Goal: Transaction & Acquisition: Purchase product/service

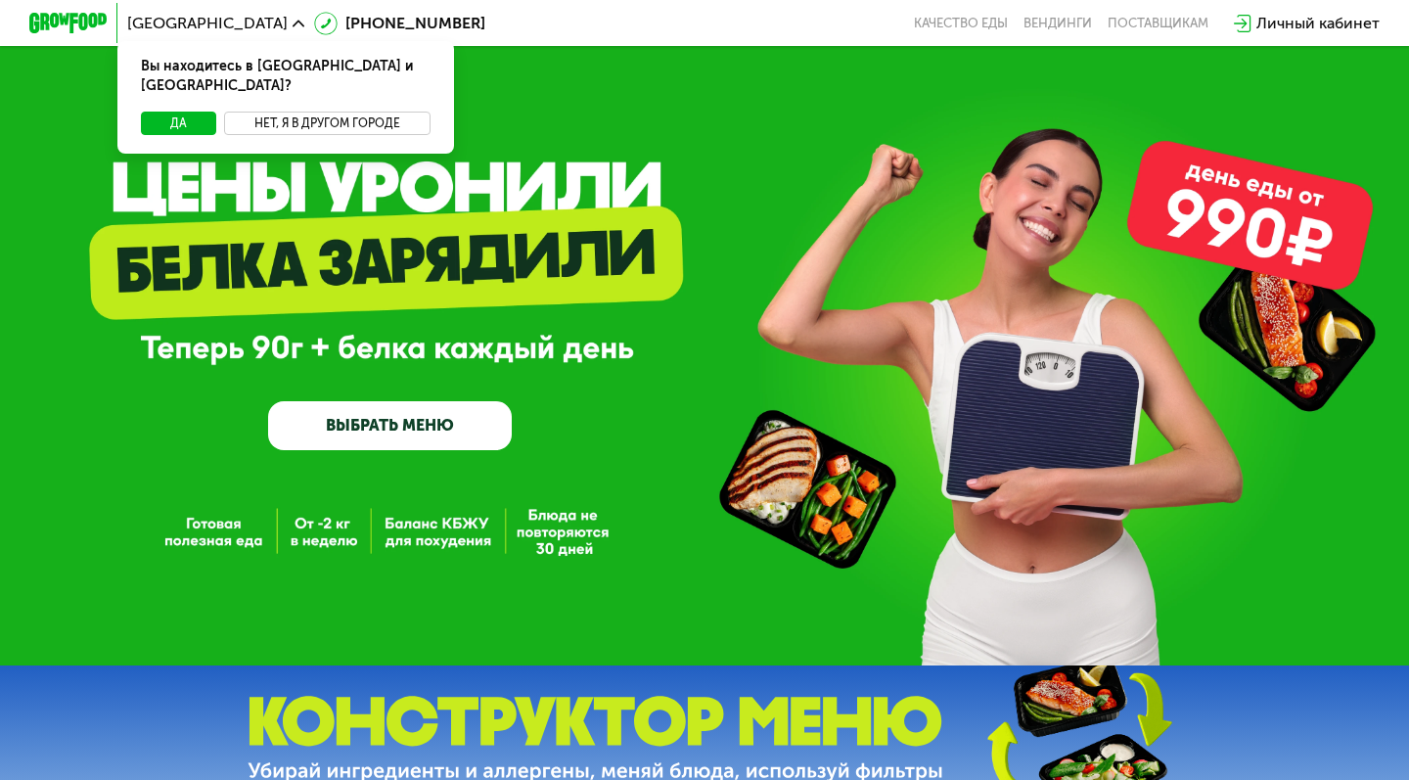
click at [314, 112] on button "Нет, я в другом городе" at bounding box center [327, 123] width 207 height 23
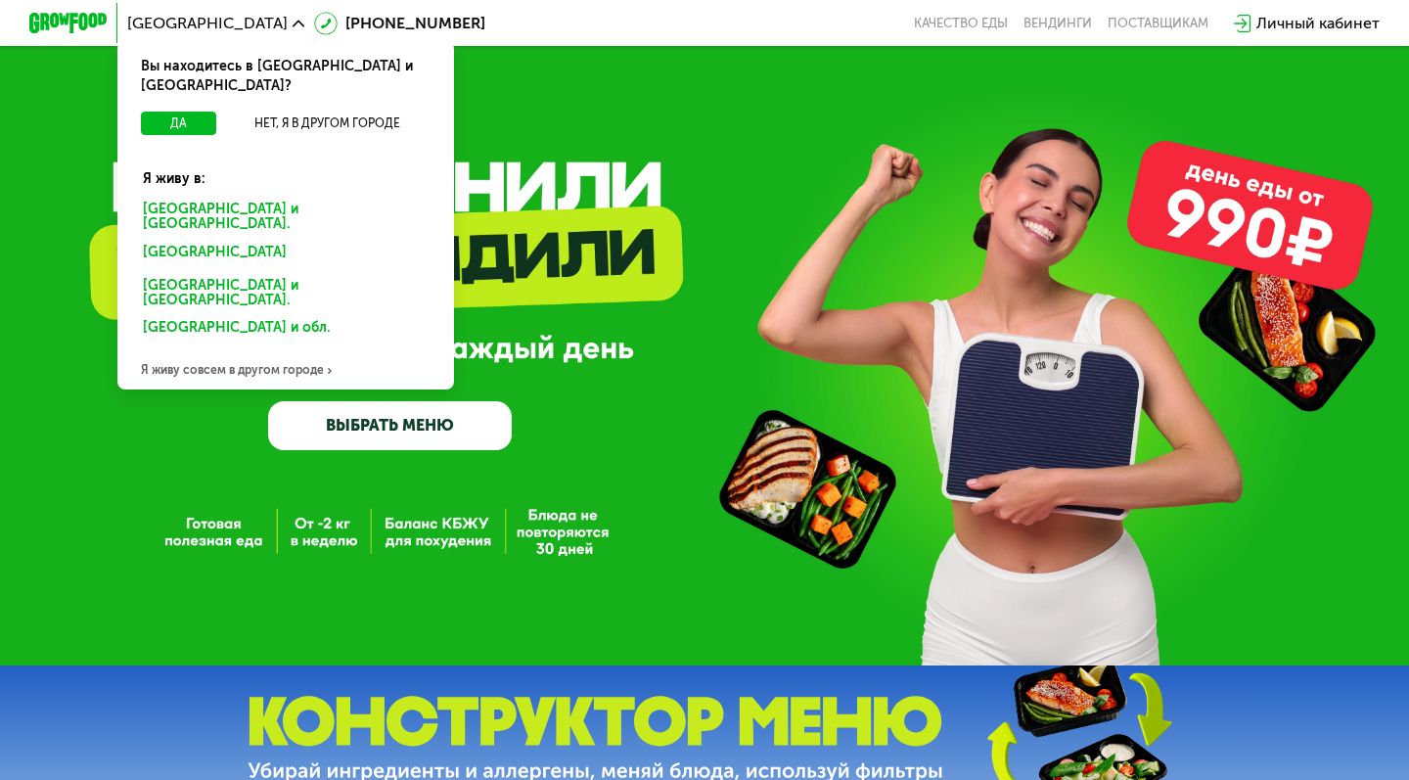
click at [194, 240] on div "Москве и обл." at bounding box center [281, 255] width 305 height 31
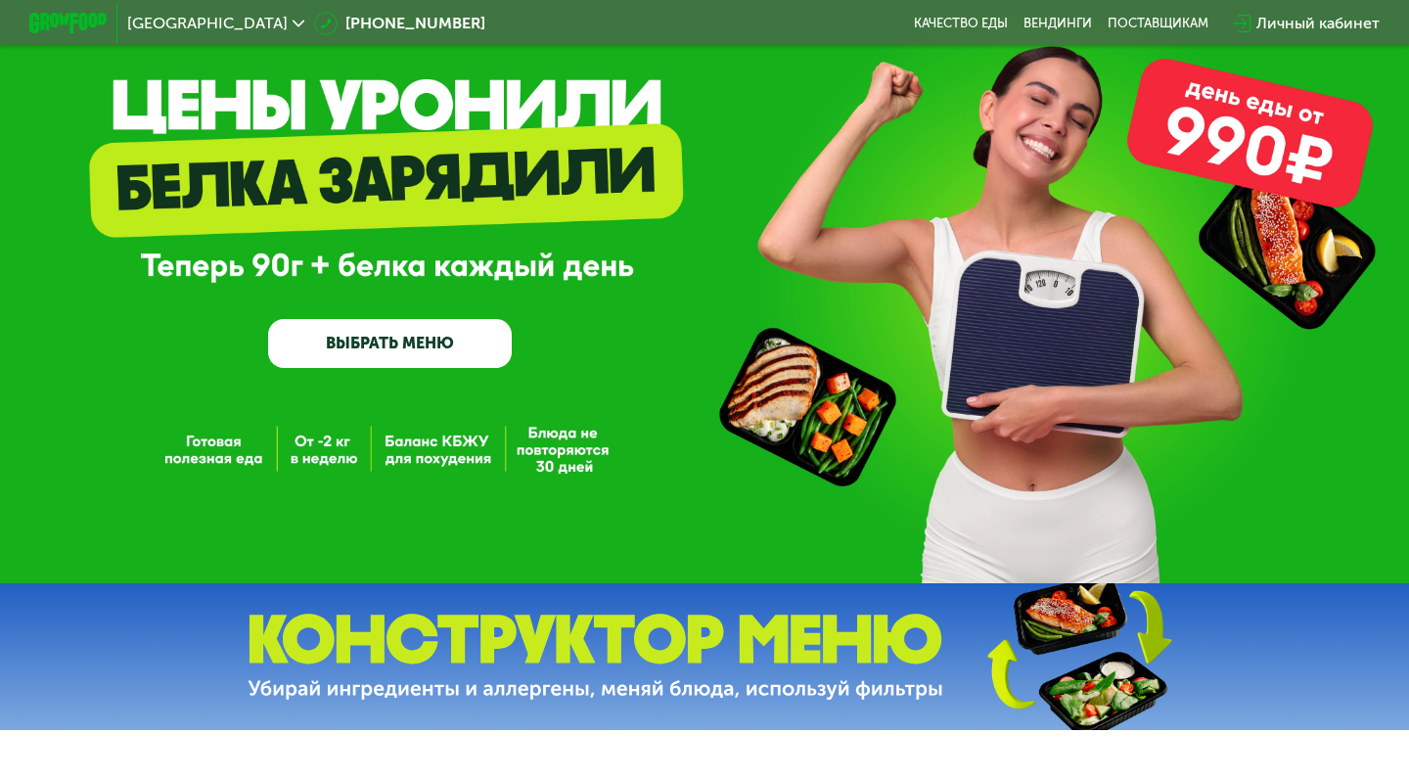
scroll to position [81, 0]
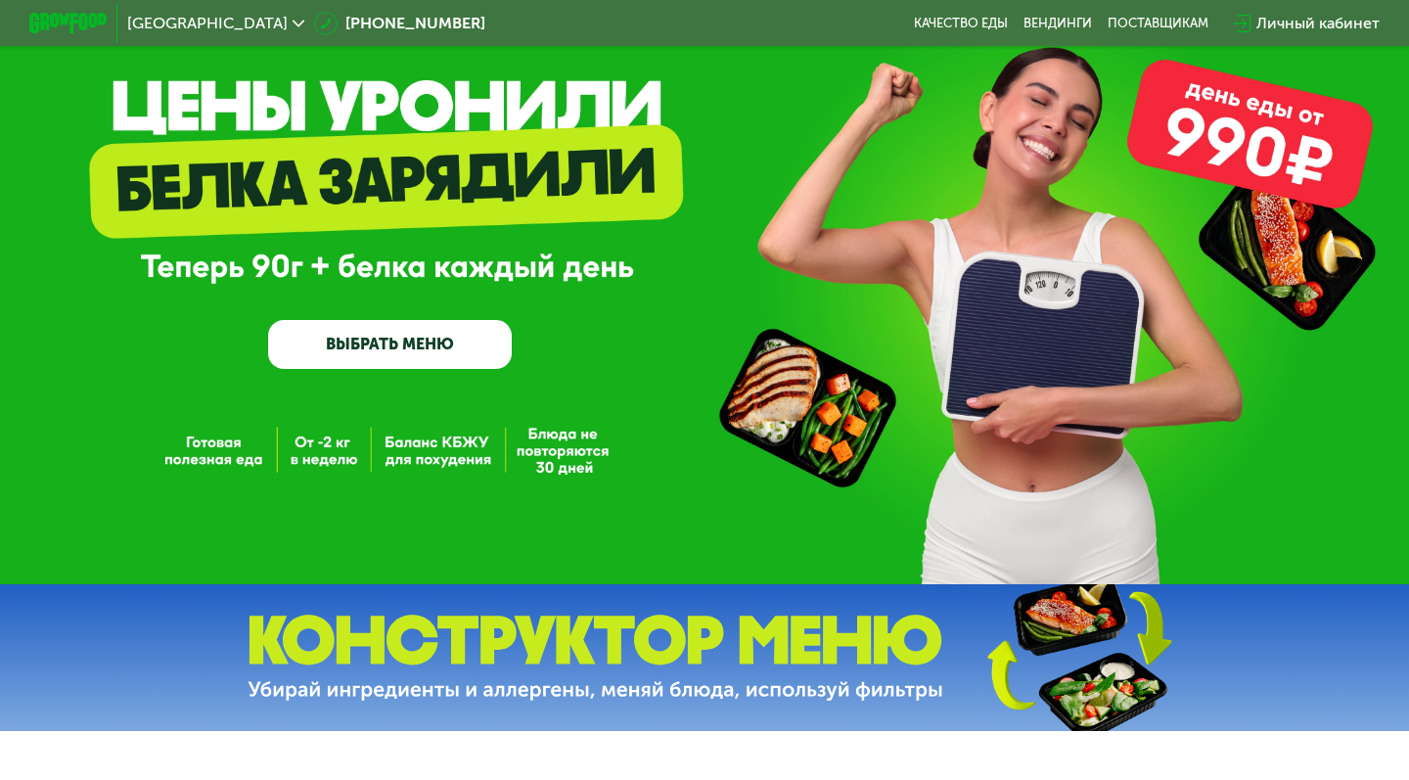
click at [309, 369] on div "GrowFood — доставка правильного питания ВЫБРАТЬ МЕНЮ" at bounding box center [704, 252] width 1409 height 666
click at [345, 347] on link "ВЫБРАТЬ МЕНЮ" at bounding box center [390, 344] width 244 height 49
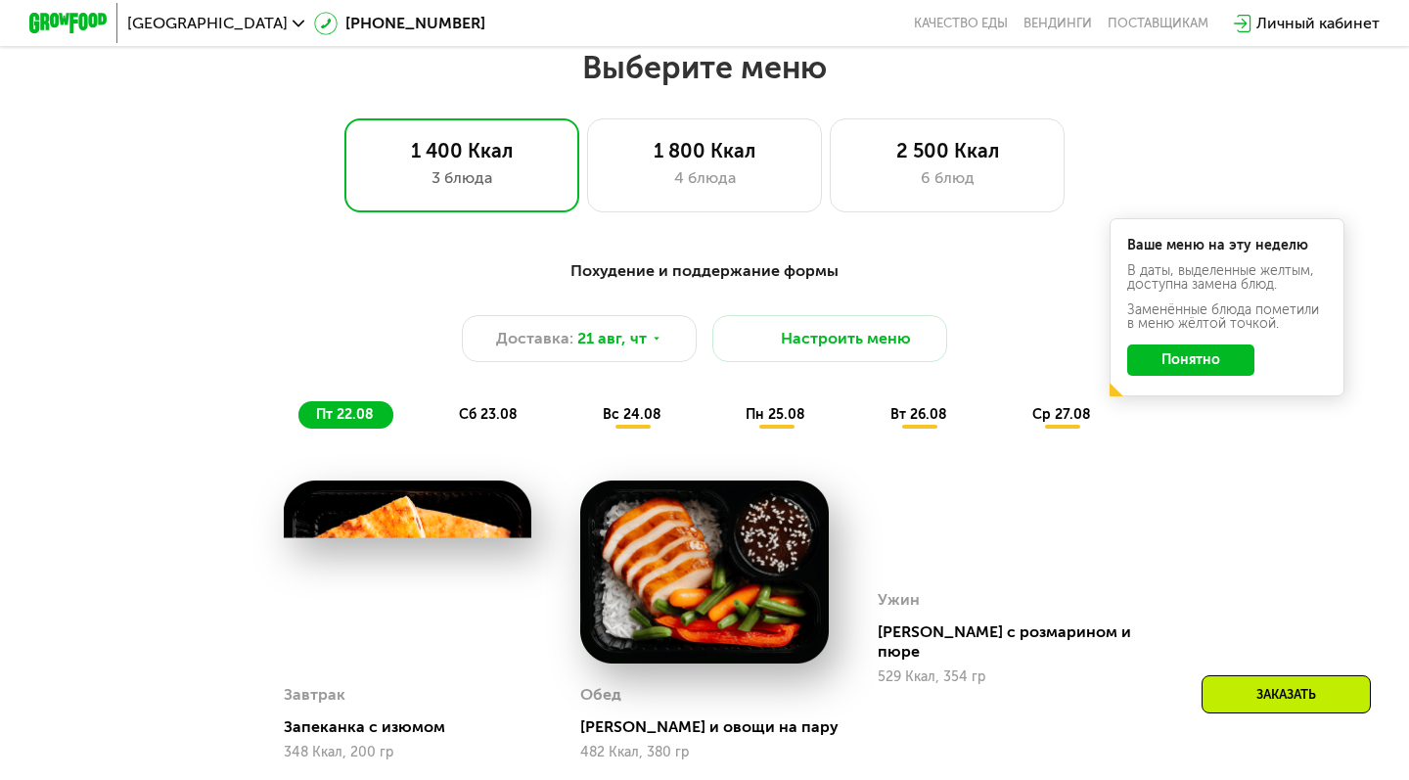
scroll to position [834, 0]
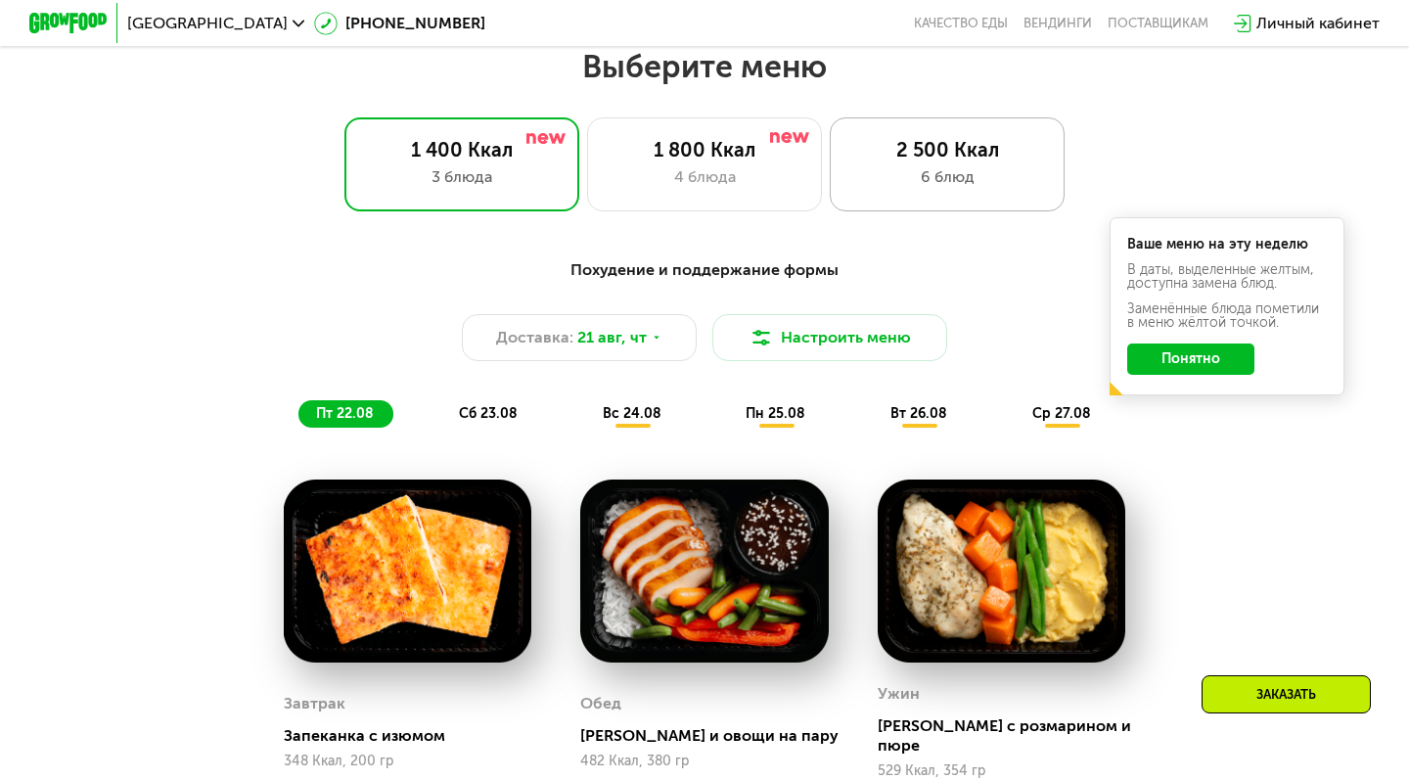
click at [896, 167] on div "6 блюд" at bounding box center [947, 176] width 194 height 23
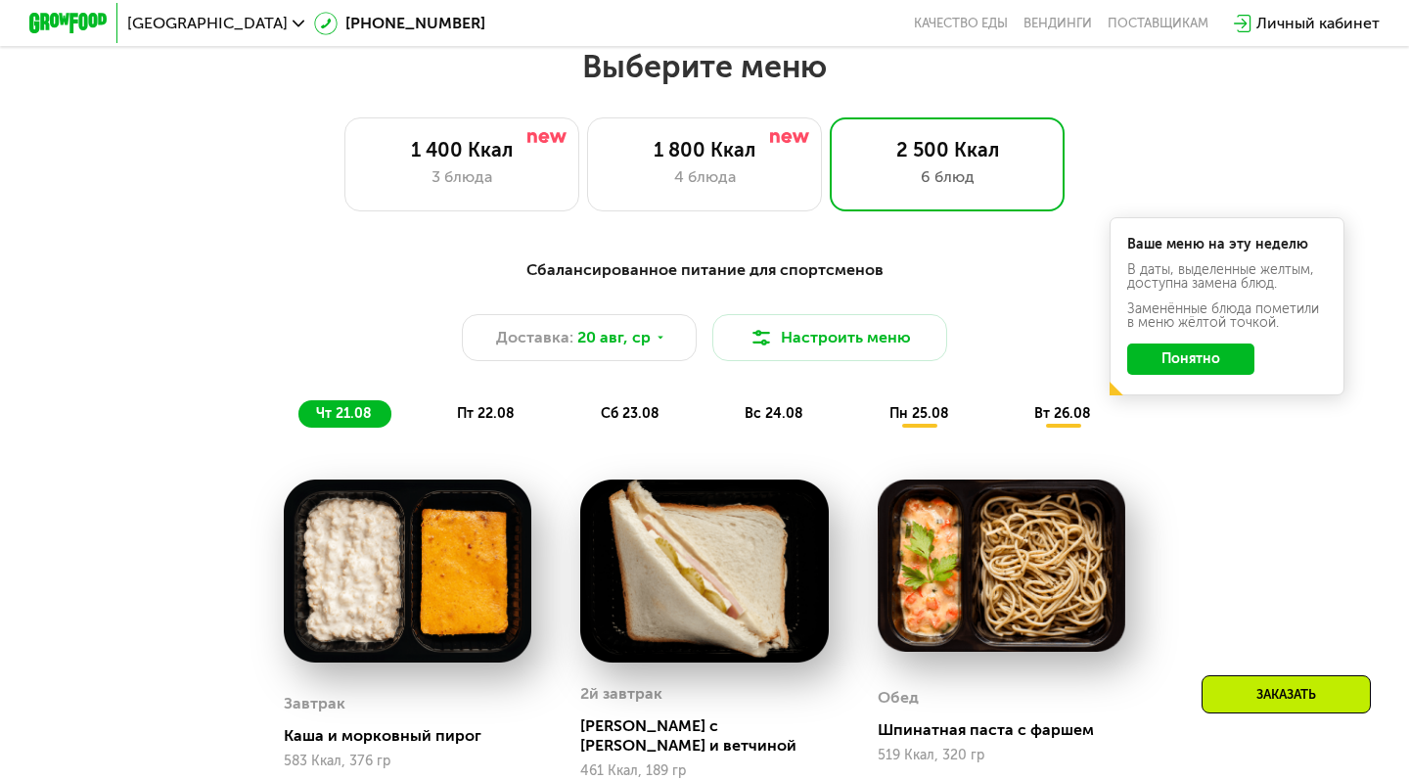
click at [1217, 414] on div "Сбалансированное питание для спортсменов Доставка: [DATE] Настроить меню чт 21.…" at bounding box center [704, 342] width 1159 height 169
click at [1167, 365] on button "Понятно" at bounding box center [1190, 359] width 127 height 31
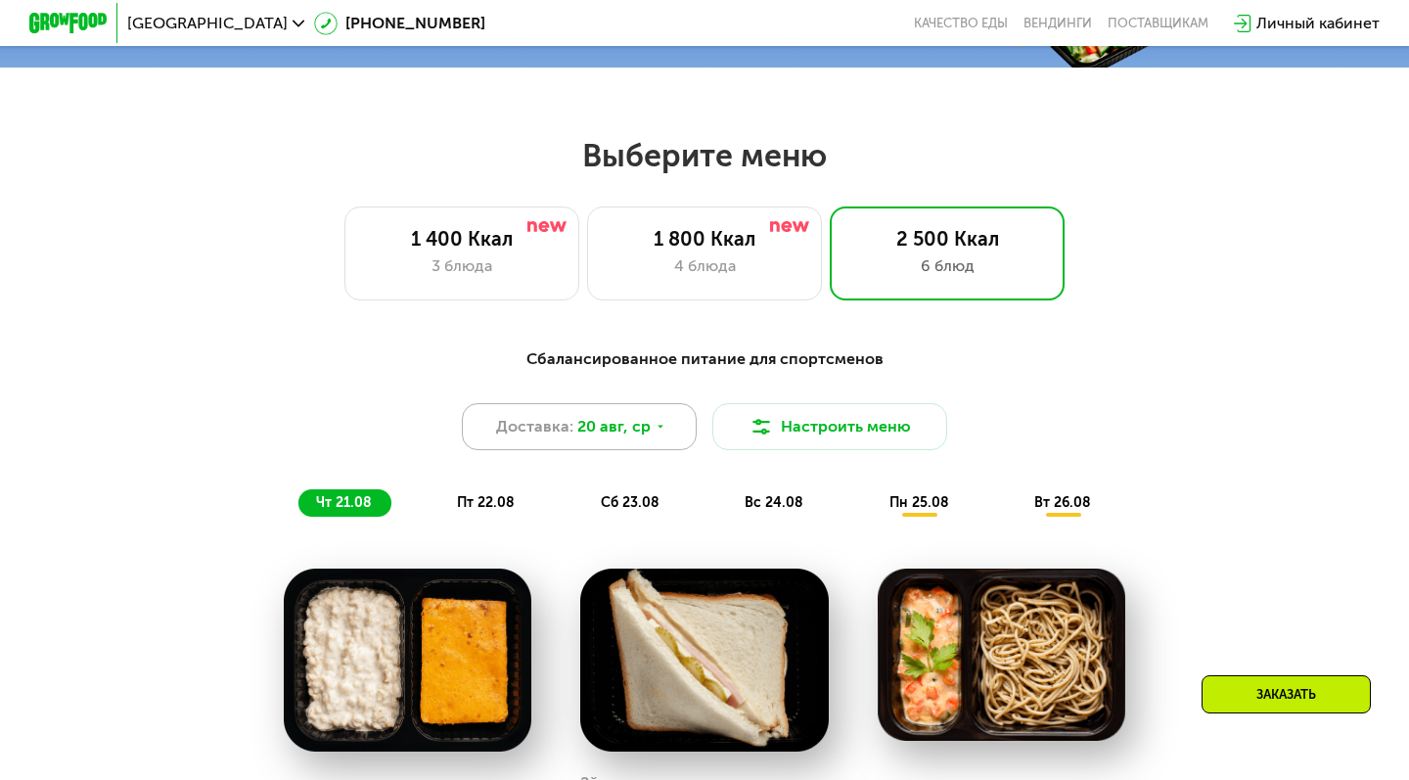
scroll to position [747, 0]
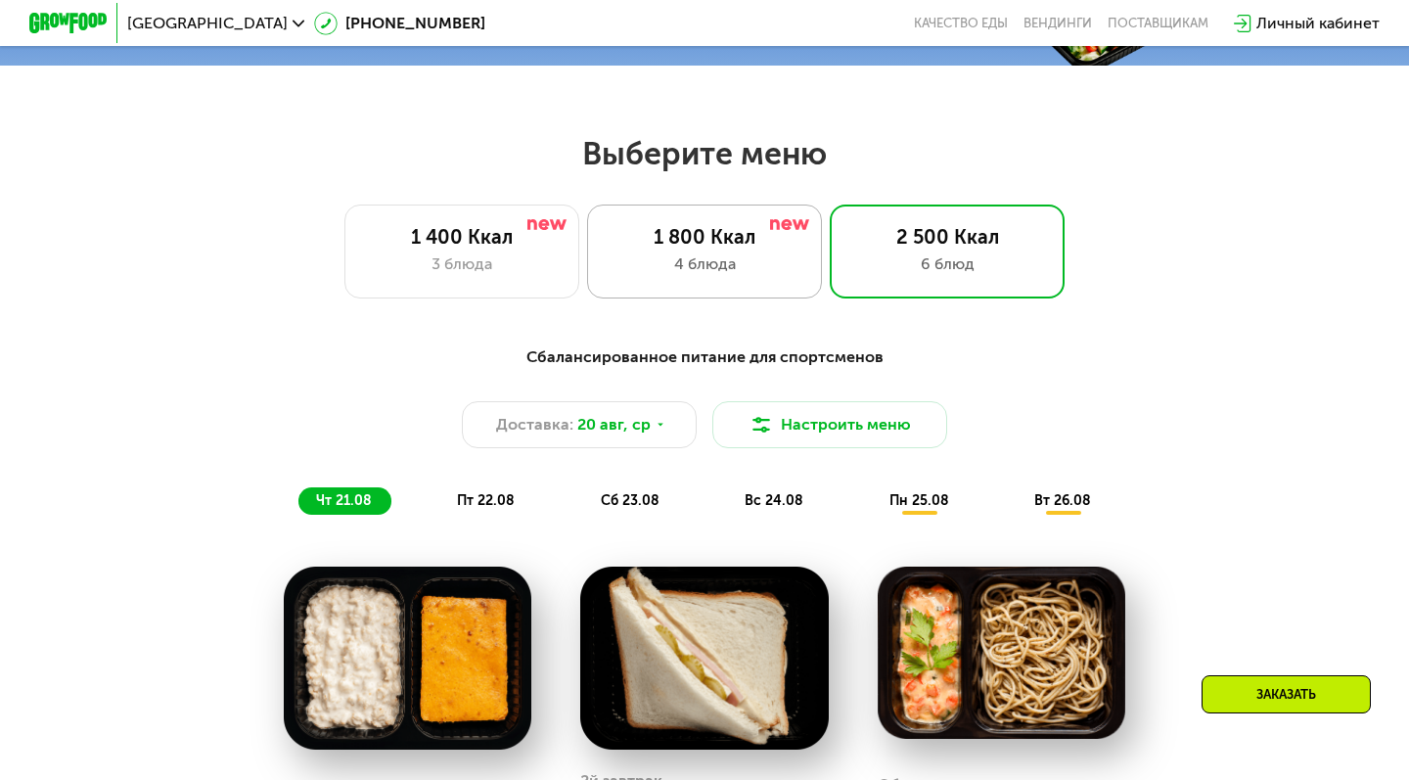
click at [699, 231] on div "1 800 Ккал" at bounding box center [705, 236] width 194 height 23
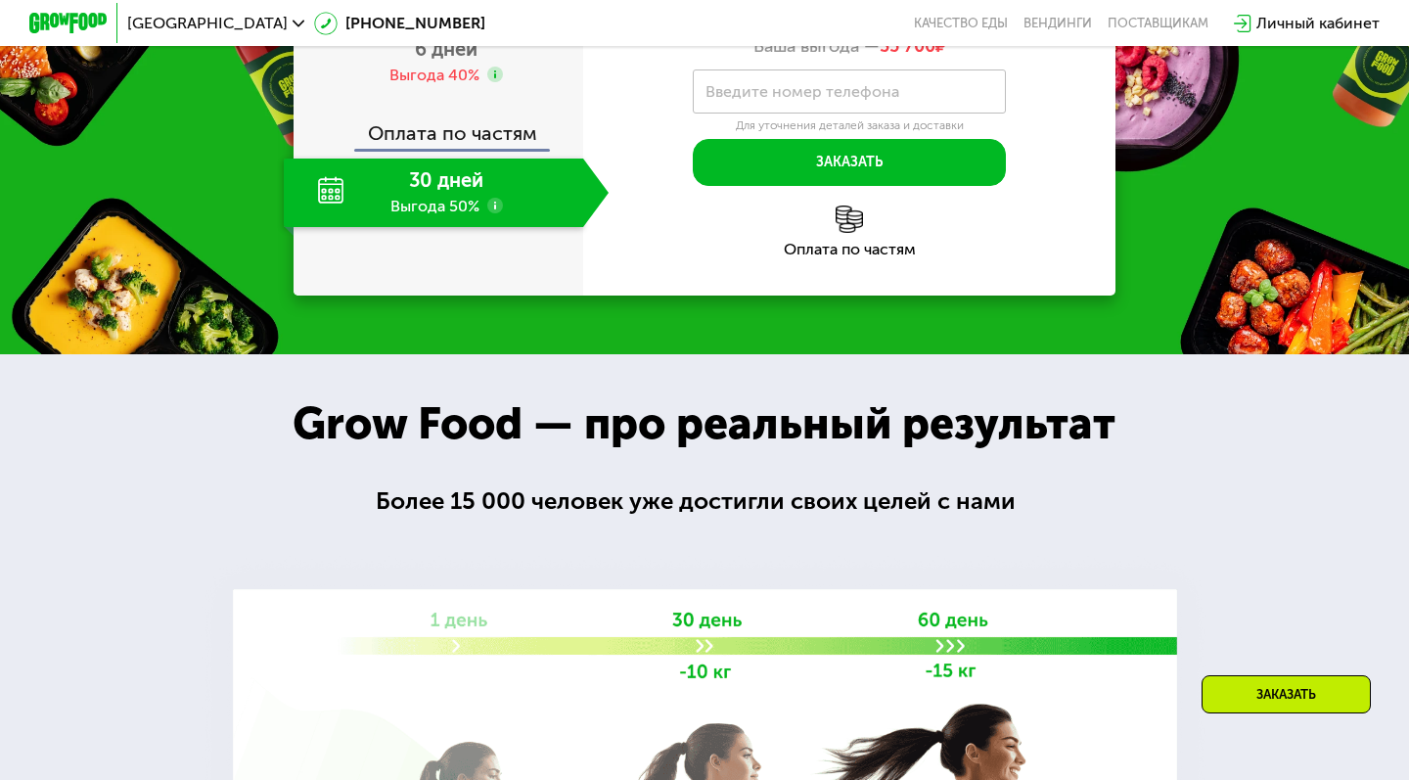
scroll to position [2045, 0]
click at [497, 213] on use at bounding box center [495, 206] width 16 height 16
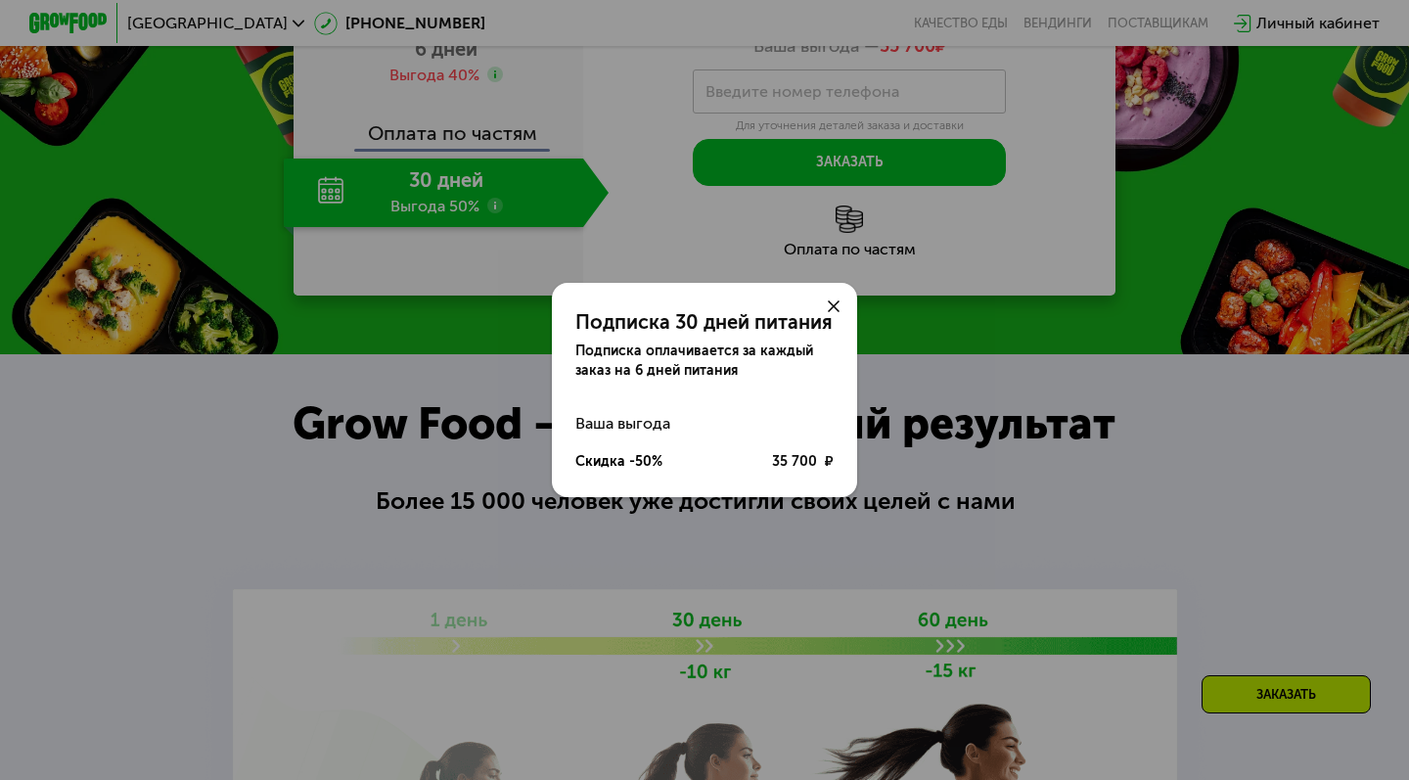
click at [828, 298] on div at bounding box center [833, 306] width 47 height 47
click at [828, 303] on icon at bounding box center [834, 306] width 12 height 12
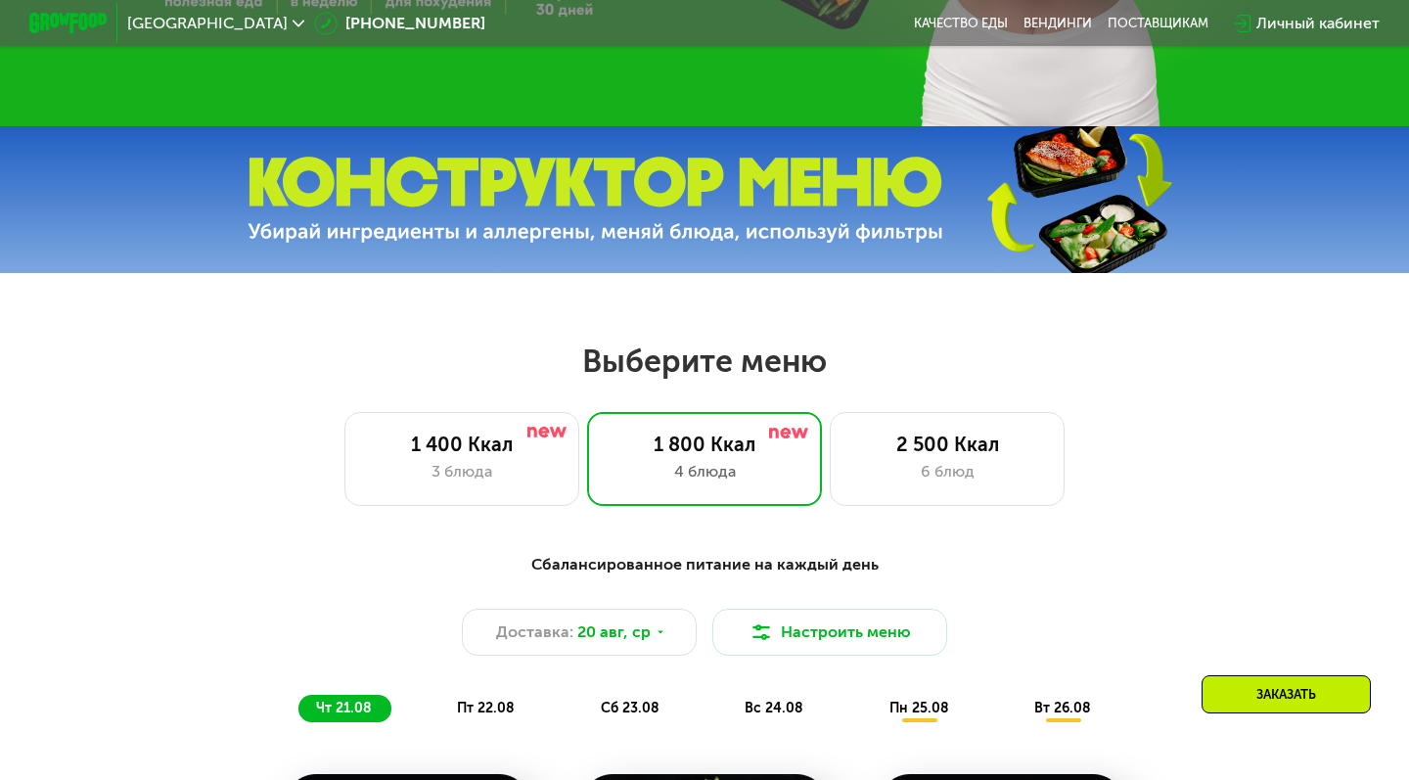
scroll to position [542, 0]
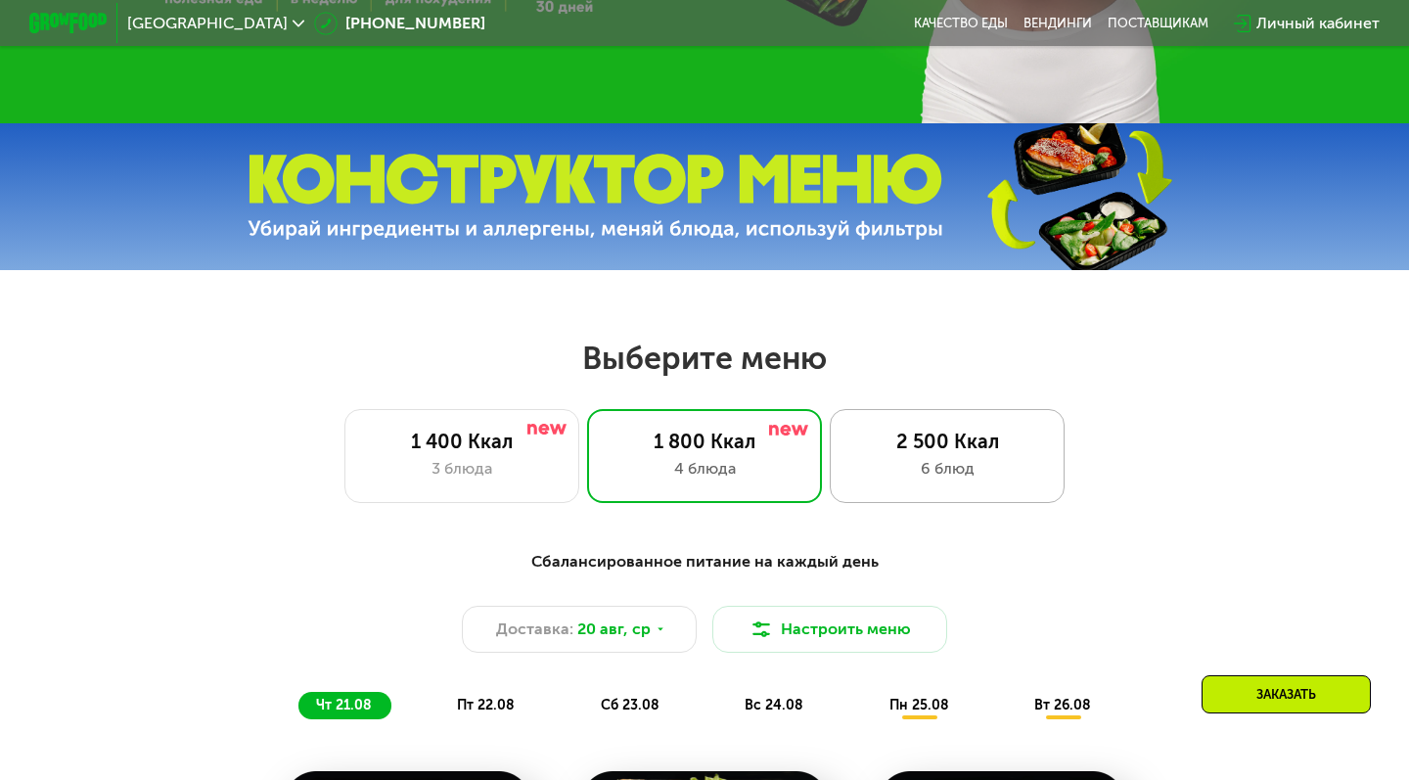
click at [870, 430] on div "2 500 Ккал" at bounding box center [947, 441] width 194 height 23
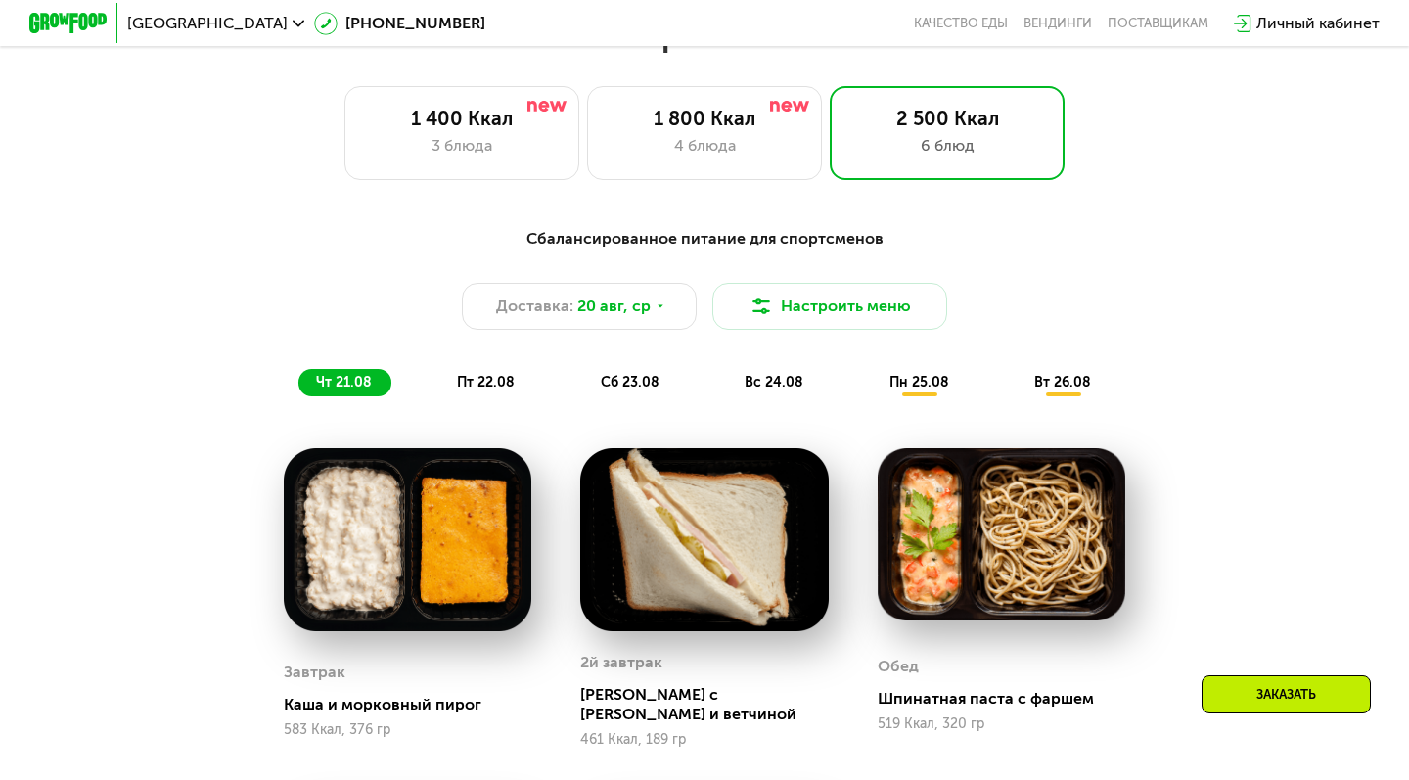
scroll to position [842, 0]
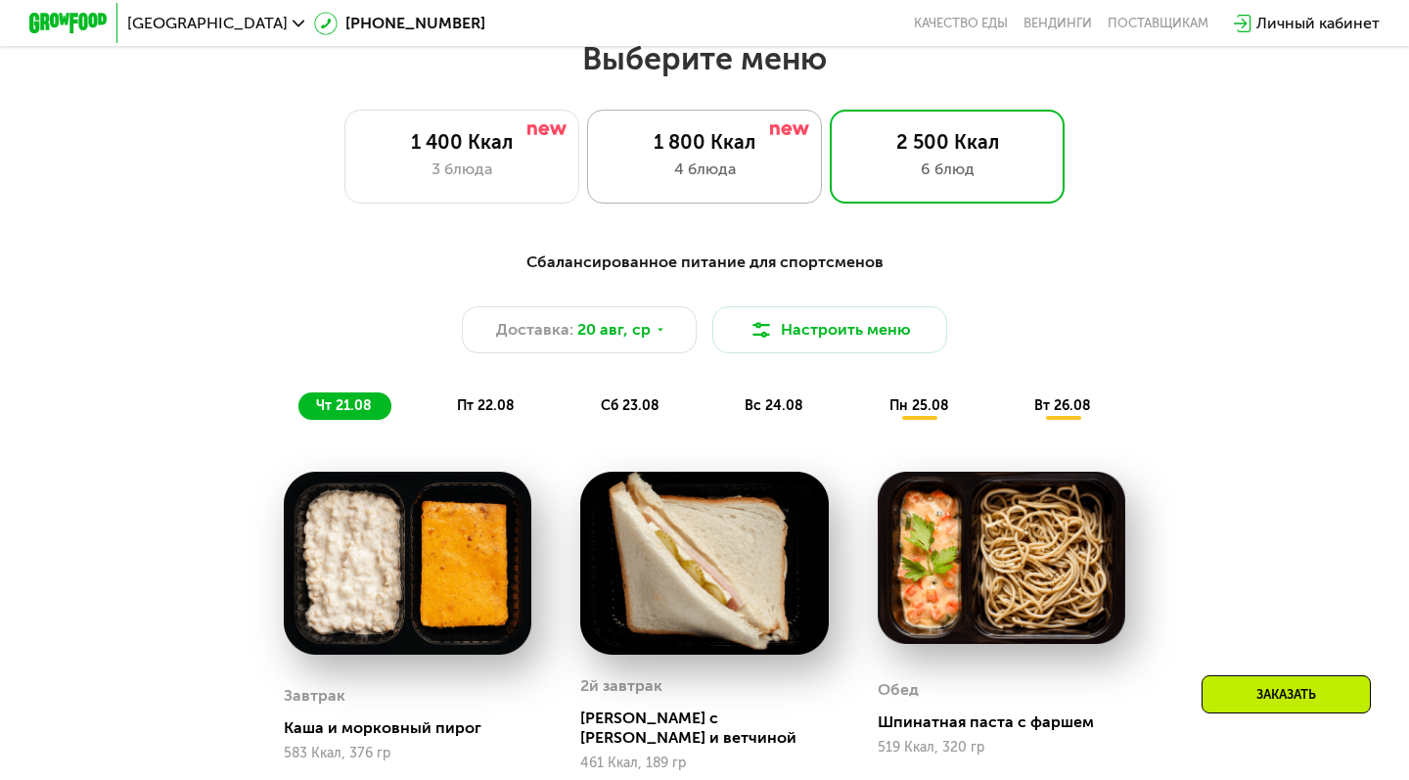
click at [733, 179] on div "4 блюда" at bounding box center [705, 169] width 194 height 23
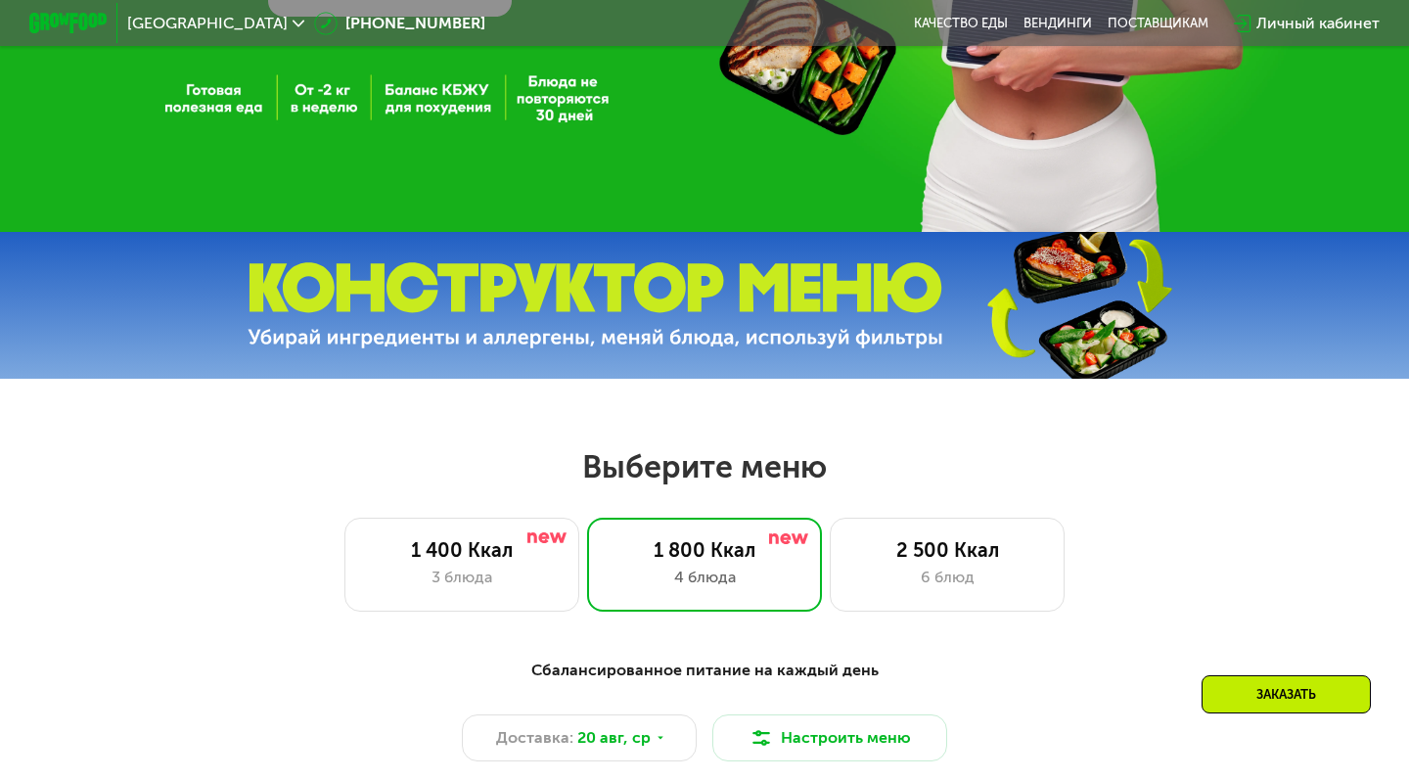
scroll to position [729, 0]
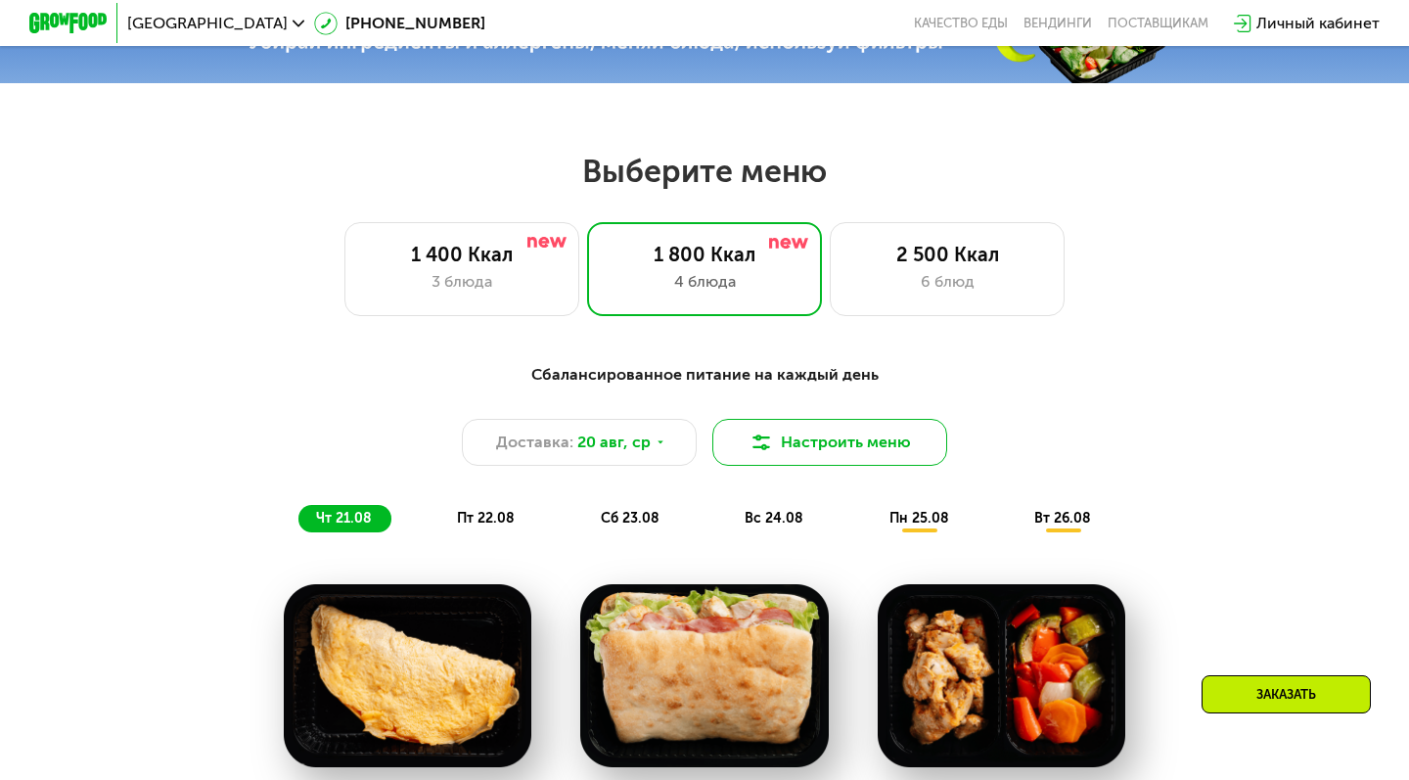
click at [806, 440] on button "Настроить меню" at bounding box center [830, 442] width 235 height 47
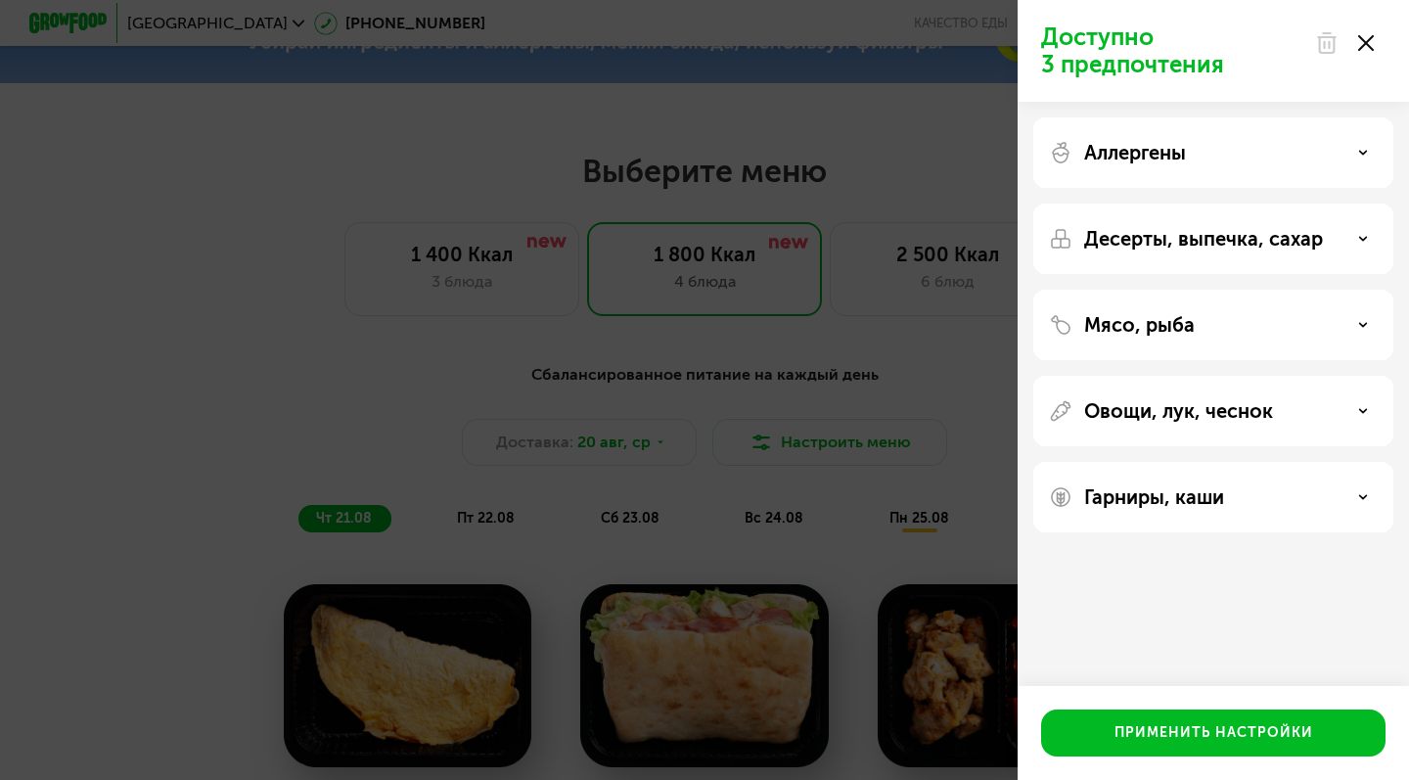
click at [1229, 159] on div "Аллергены" at bounding box center [1213, 152] width 329 height 23
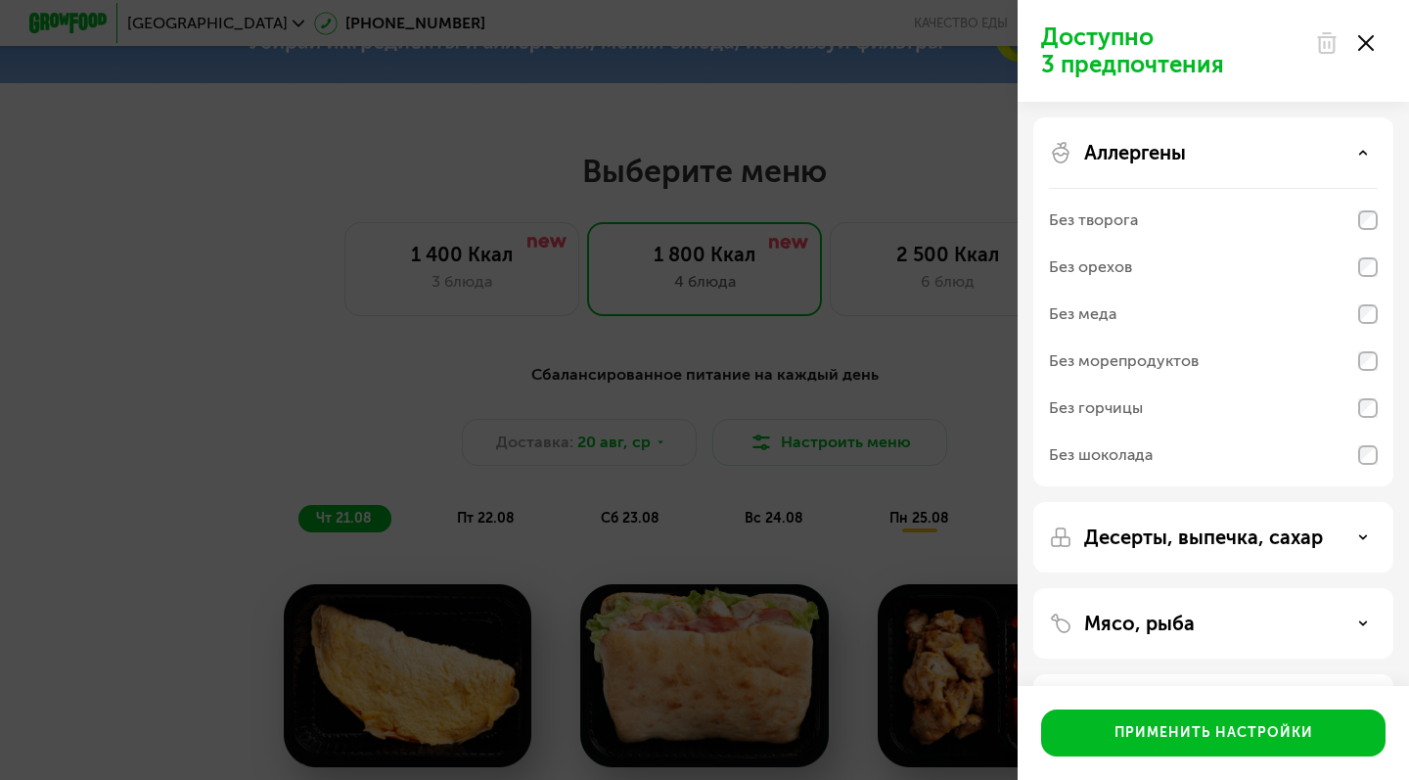
click at [1229, 158] on div "Аллергены" at bounding box center [1213, 152] width 329 height 23
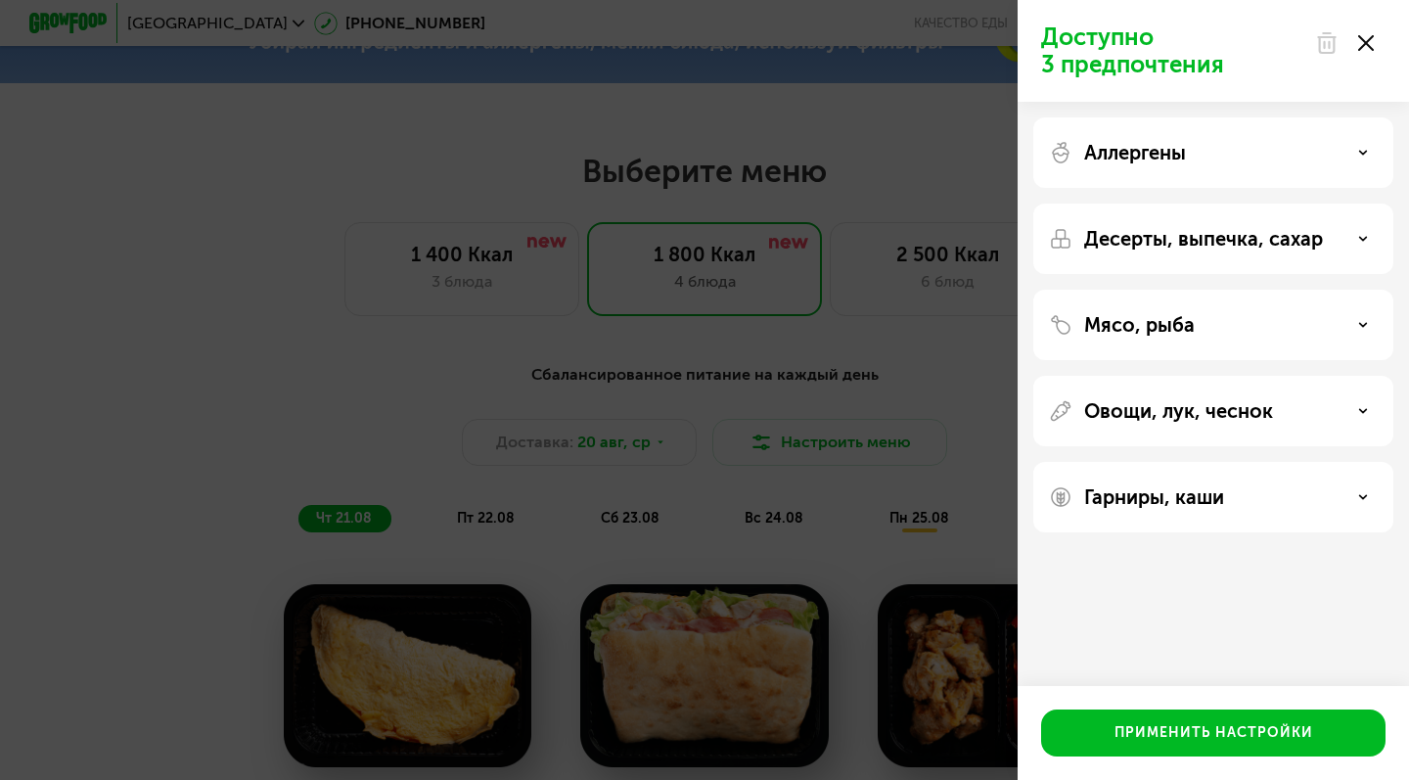
click at [1211, 290] on div "Десерты, выпечка, сахар" at bounding box center [1214, 325] width 360 height 70
click at [1207, 290] on div "Десерты, выпечка, сахар" at bounding box center [1214, 325] width 360 height 70
click at [1209, 274] on div "Аллергены Десерты, выпечка, сахар Мясо, рыба Овощи, лук, чеснок Гарниры, каши" at bounding box center [1213, 325] width 391 height 446
click at [1214, 245] on p "Десерты, выпечка, сахар" at bounding box center [1203, 238] width 239 height 23
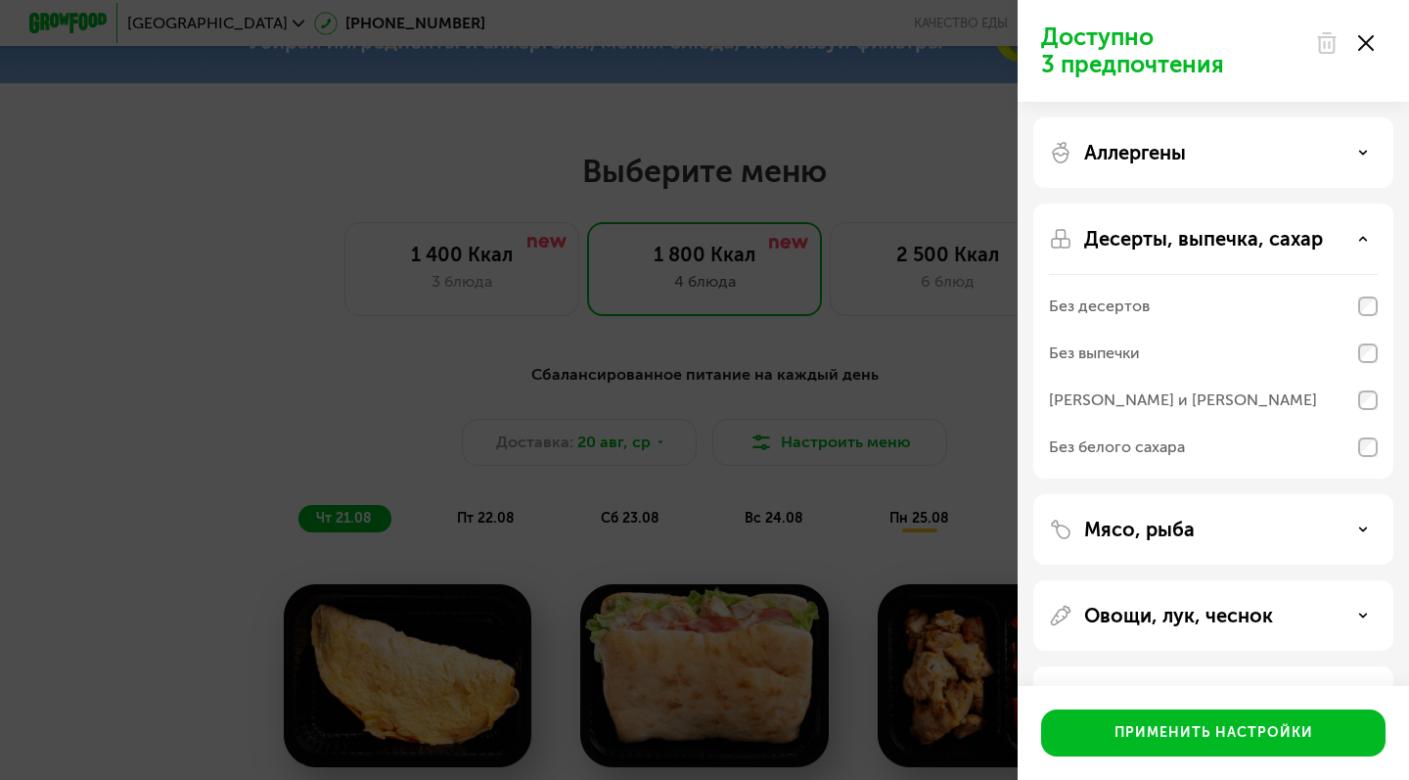
click at [1215, 244] on p "Десерты, выпечка, сахар" at bounding box center [1203, 238] width 239 height 23
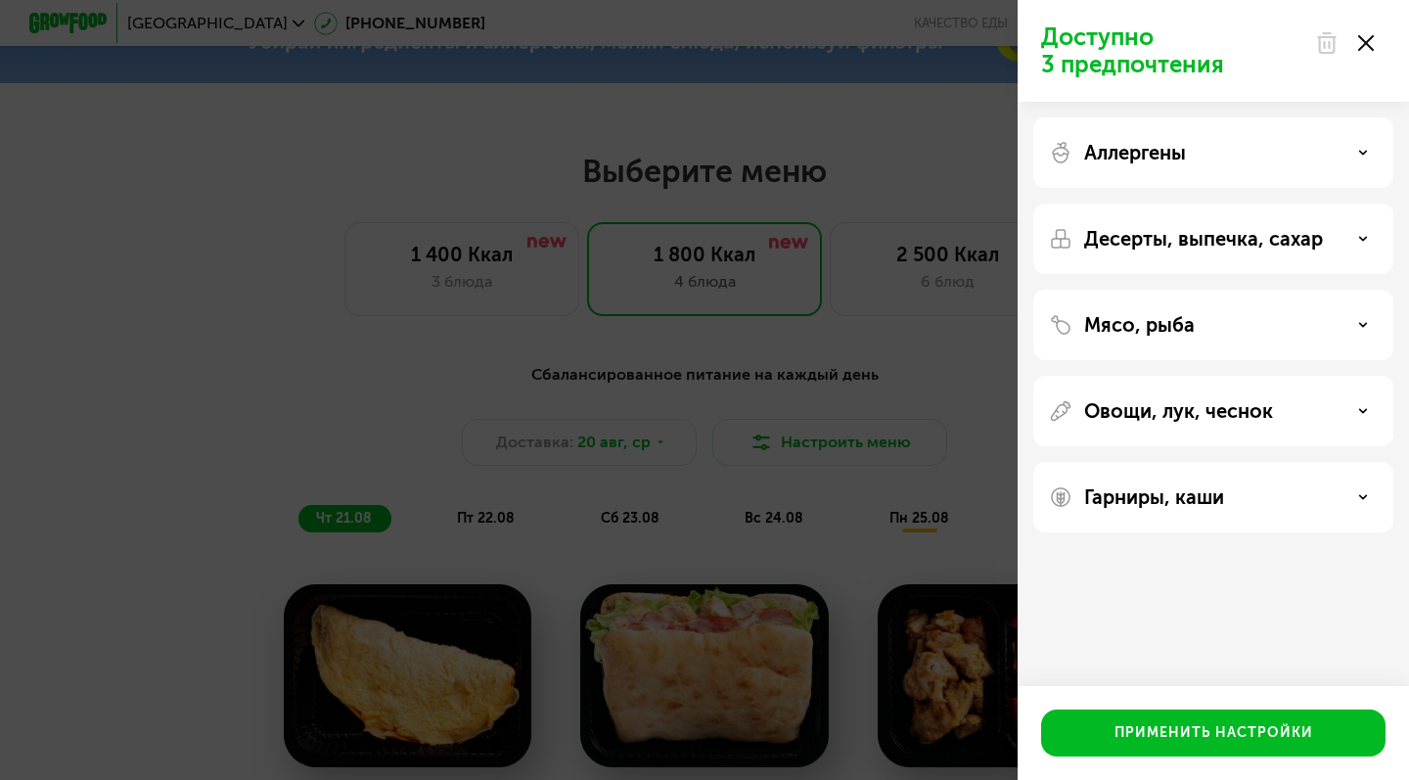
click at [1202, 376] on div "Мясо, рыба" at bounding box center [1214, 411] width 360 height 70
click at [1204, 327] on div "Мясо, рыба" at bounding box center [1213, 324] width 329 height 23
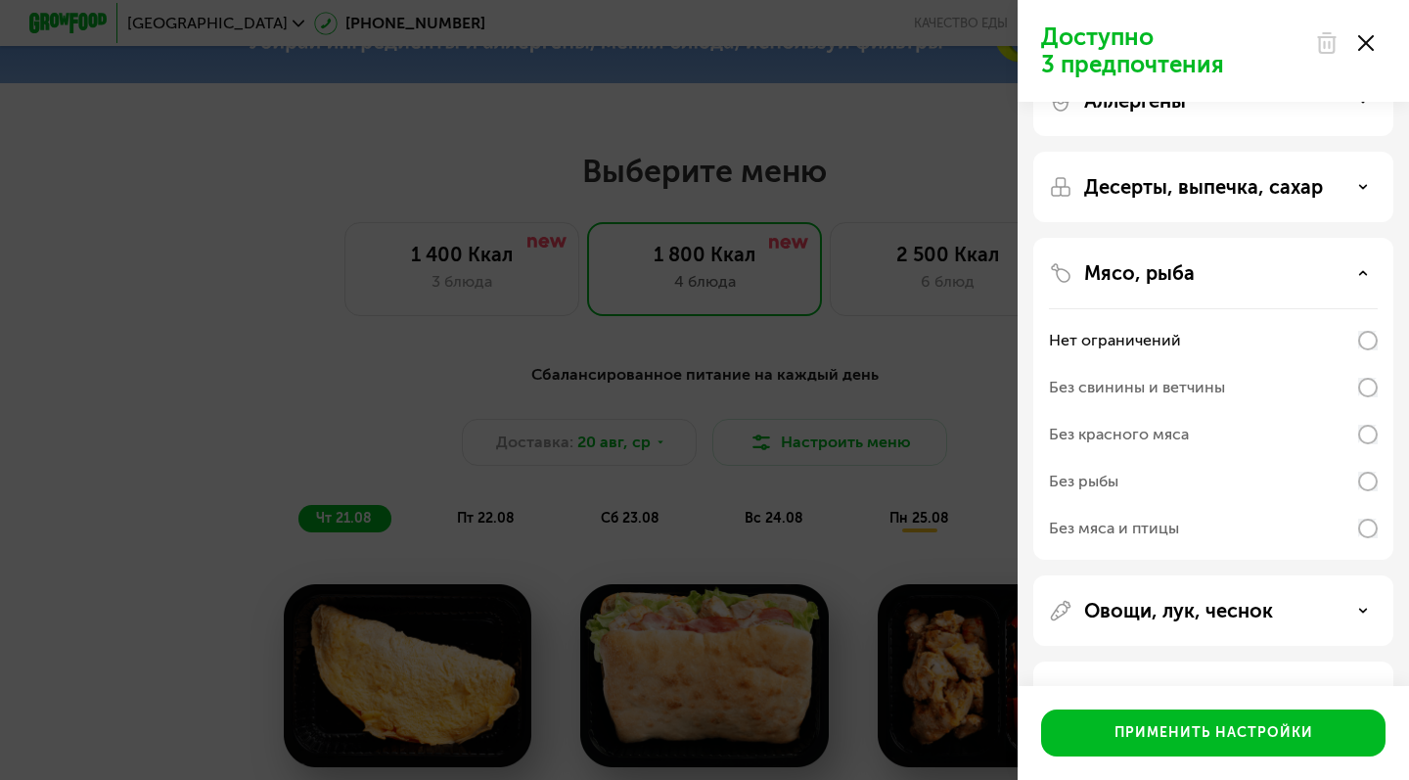
scroll to position [67, 0]
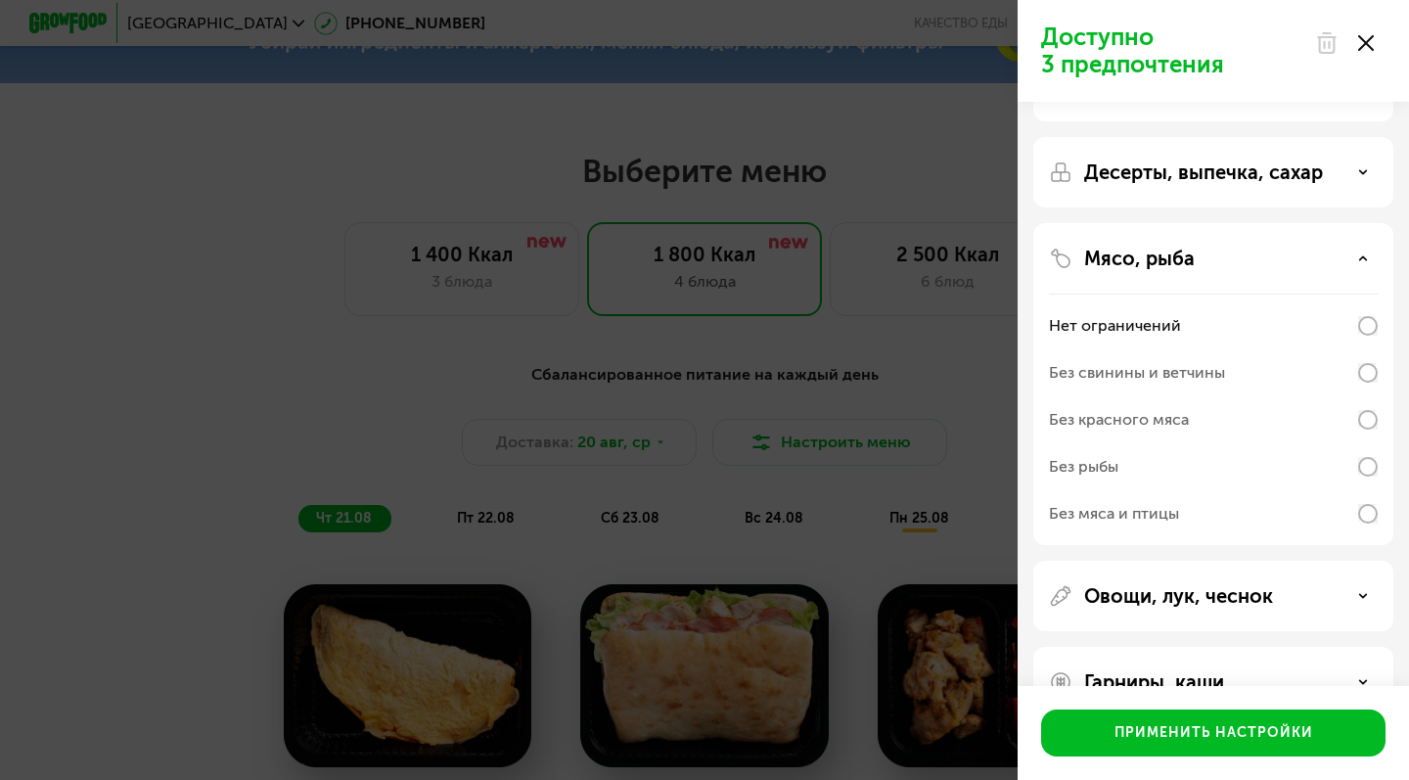
click at [1202, 371] on div "Без свинины и ветчины" at bounding box center [1137, 372] width 176 height 23
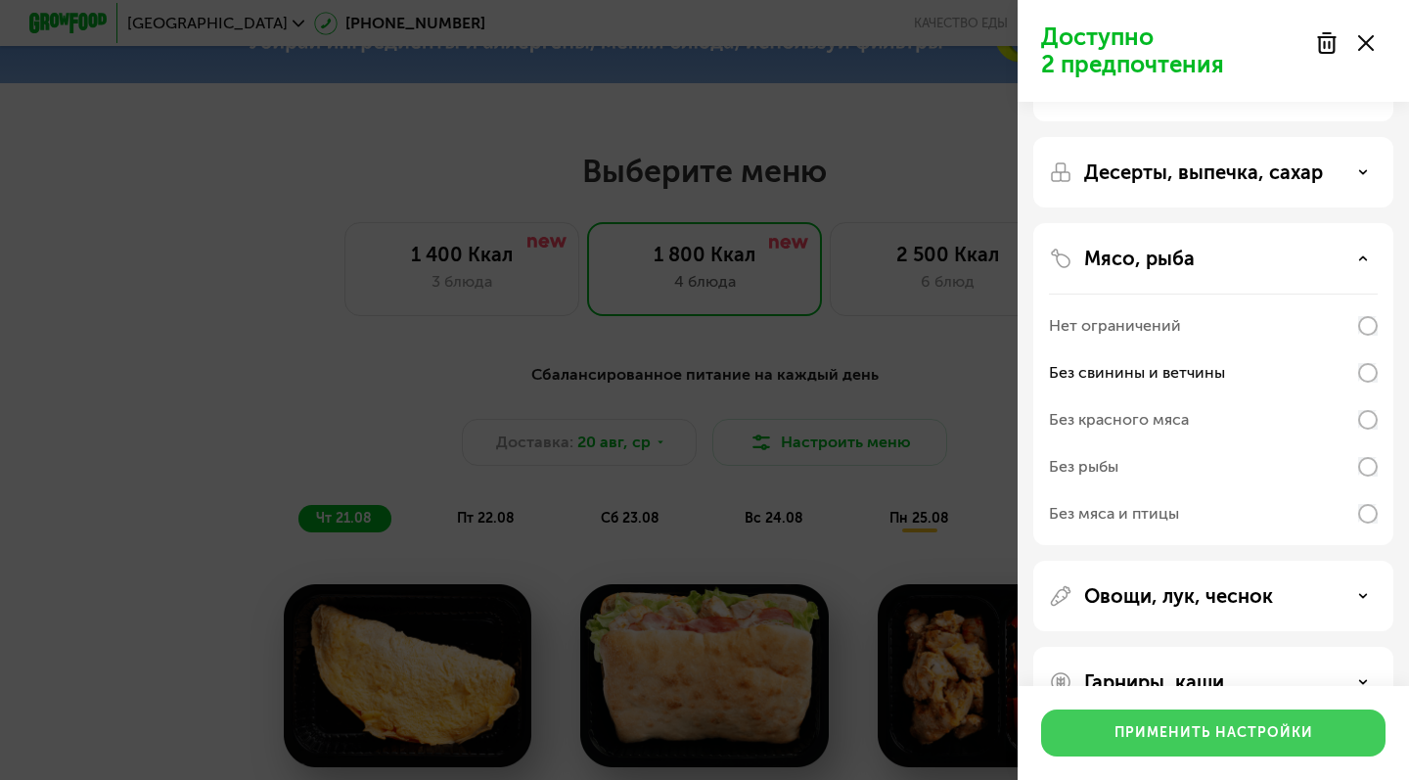
click at [1090, 719] on button "Применить настройки" at bounding box center [1213, 733] width 345 height 47
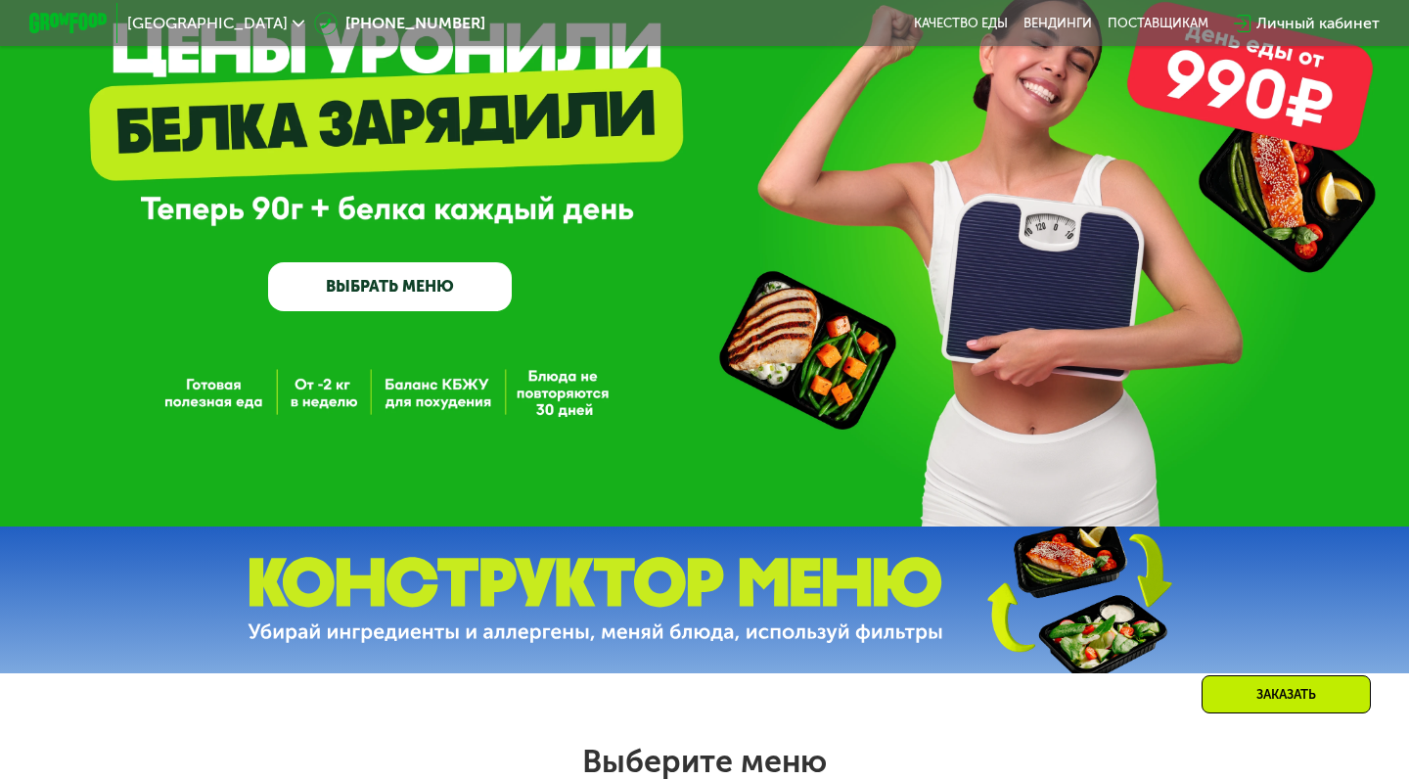
scroll to position [142, 0]
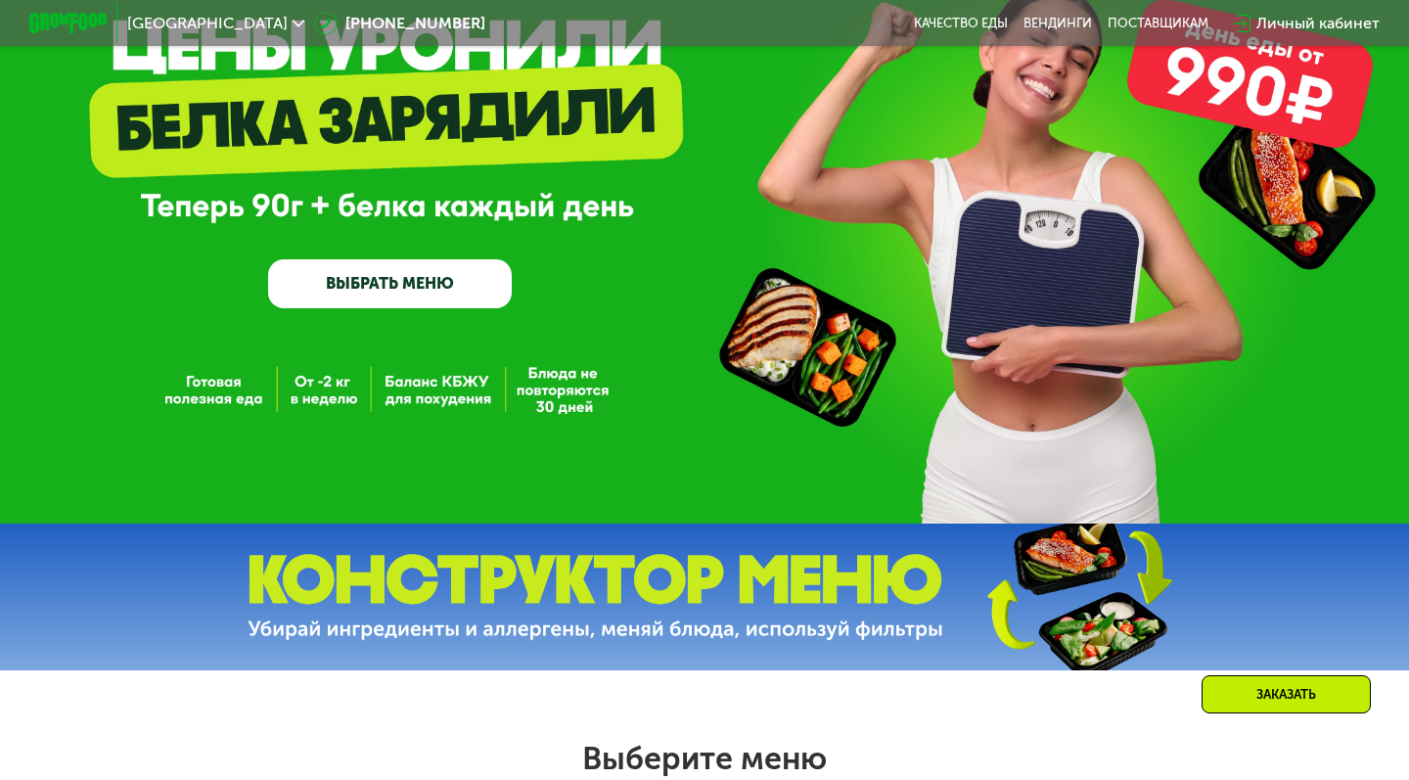
click at [449, 286] on link "ВЫБРАТЬ МЕНЮ" at bounding box center [390, 283] width 244 height 49
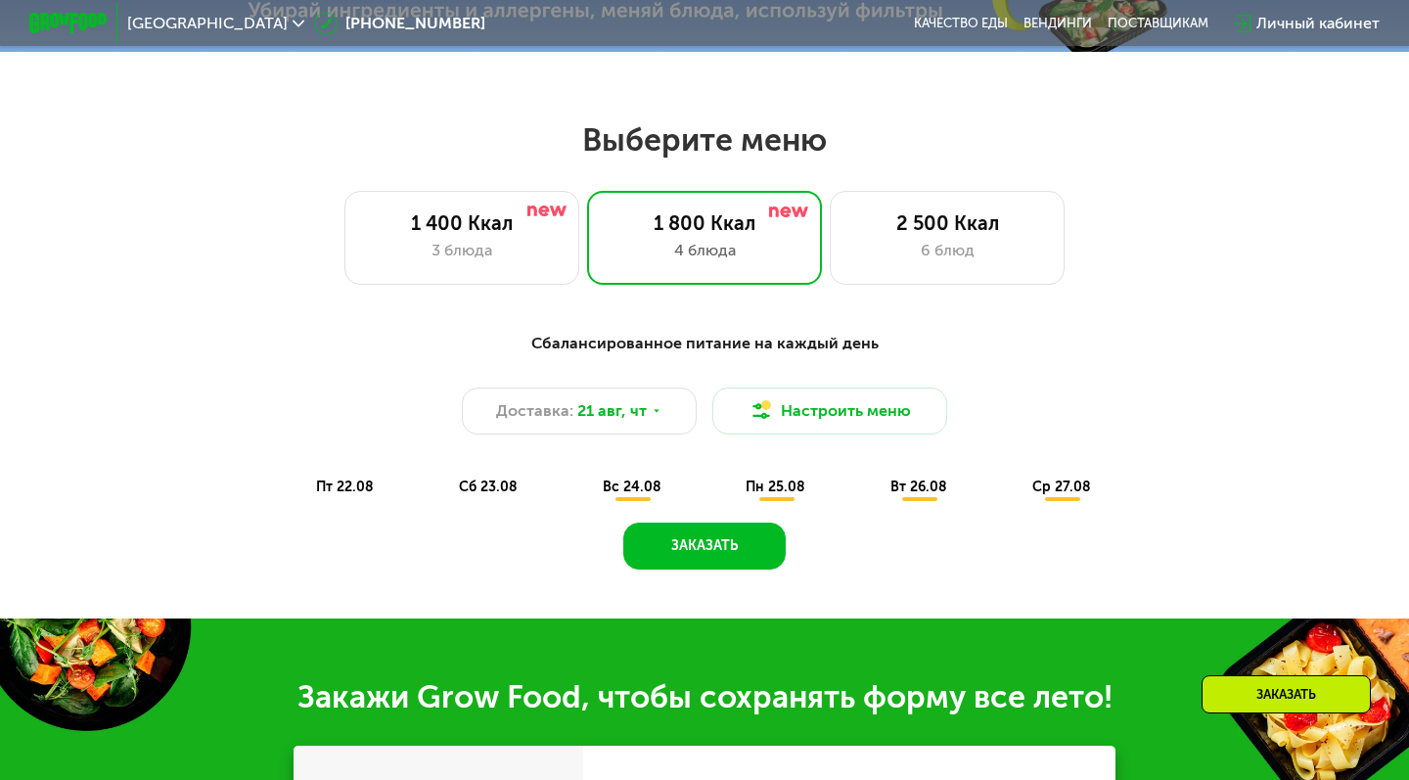
scroll to position [834, 0]
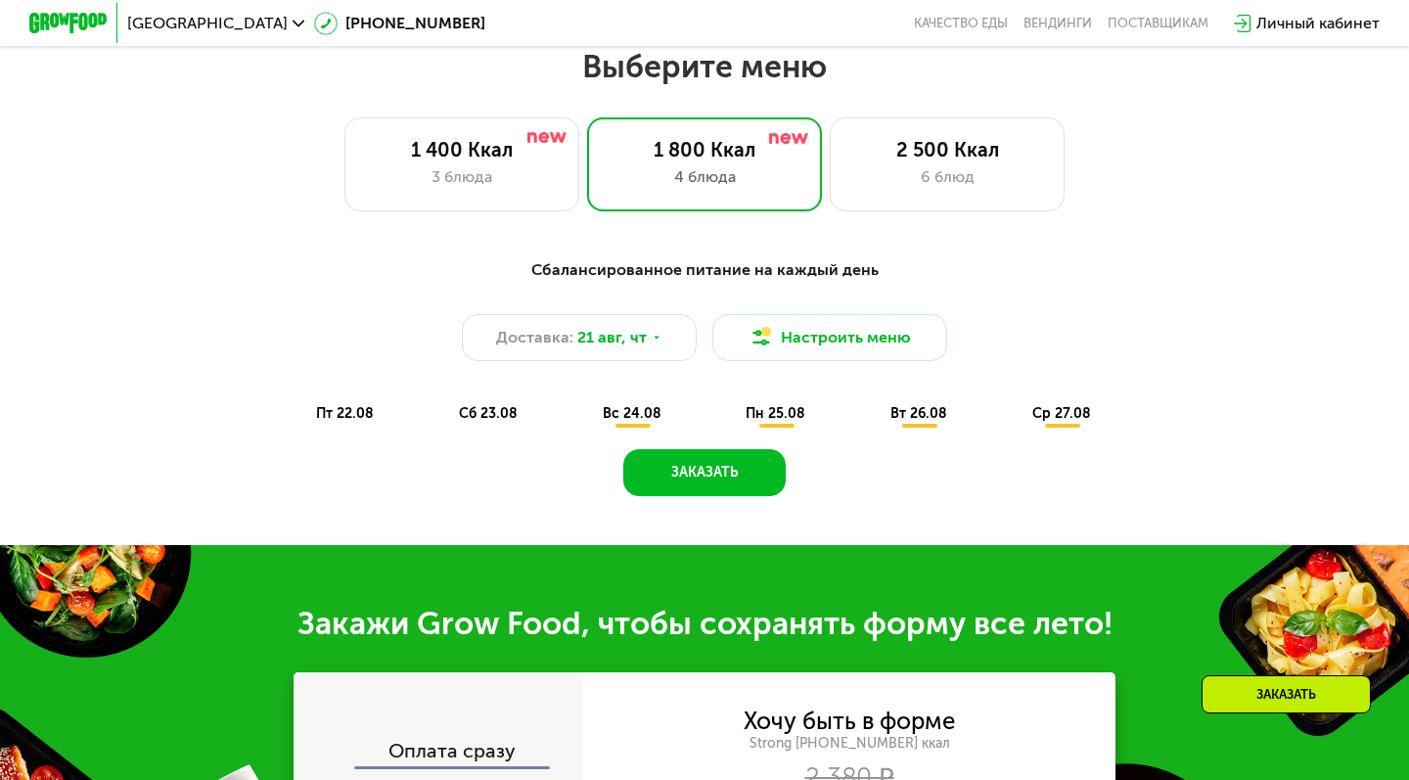
click at [726, 269] on div "Сбалансированное питание на каждый день" at bounding box center [704, 270] width 1159 height 24
click at [869, 184] on div "6 блюд" at bounding box center [947, 176] width 194 height 23
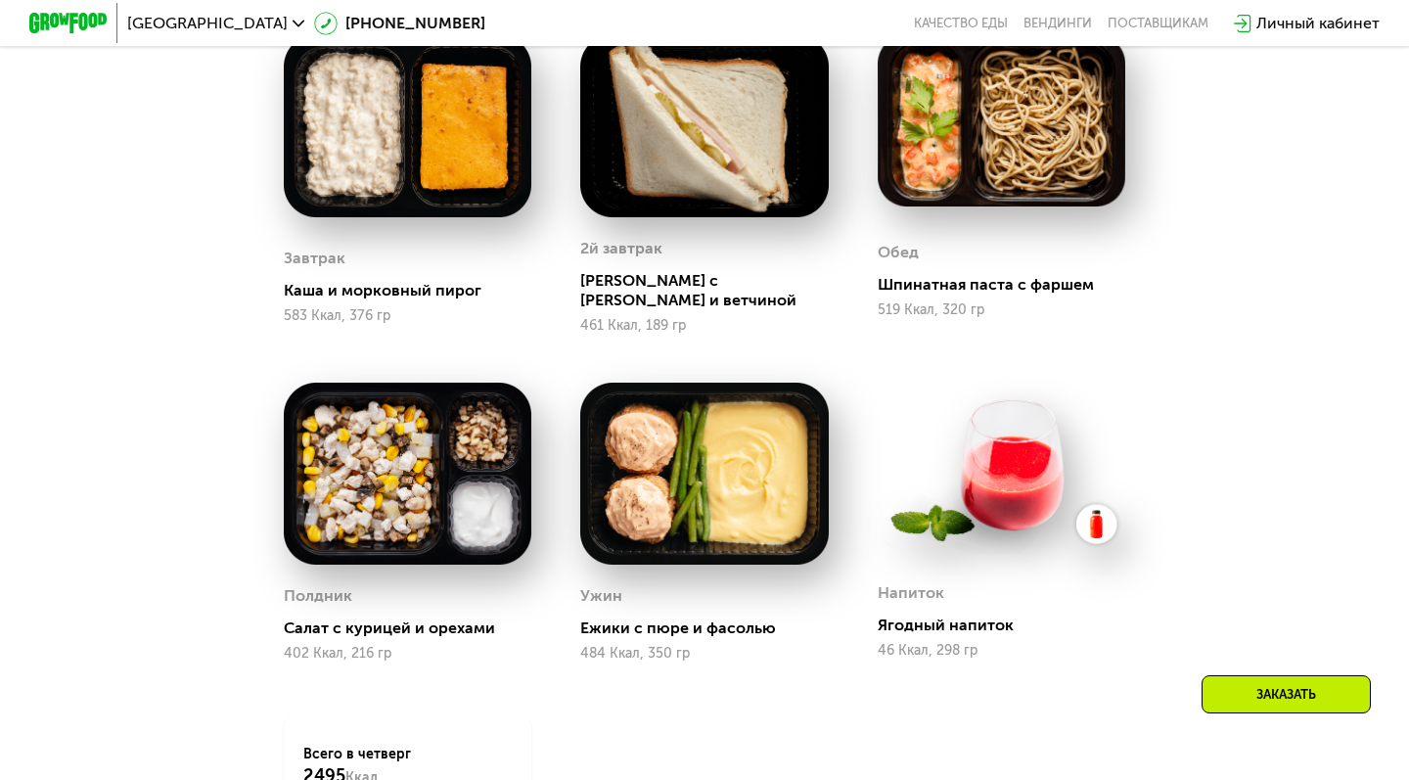
scroll to position [1140, 0]
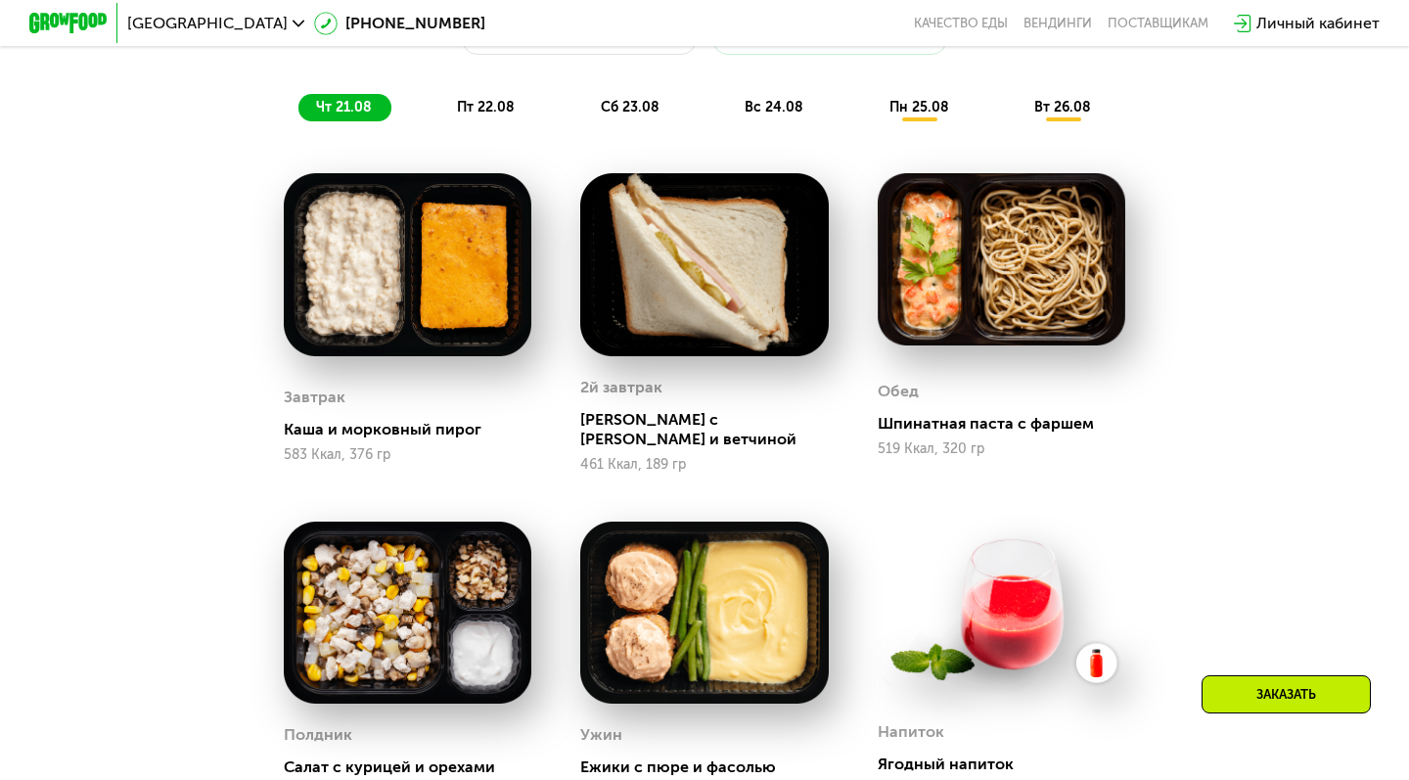
click at [459, 111] on span "пт 22.08" at bounding box center [486, 107] width 58 height 17
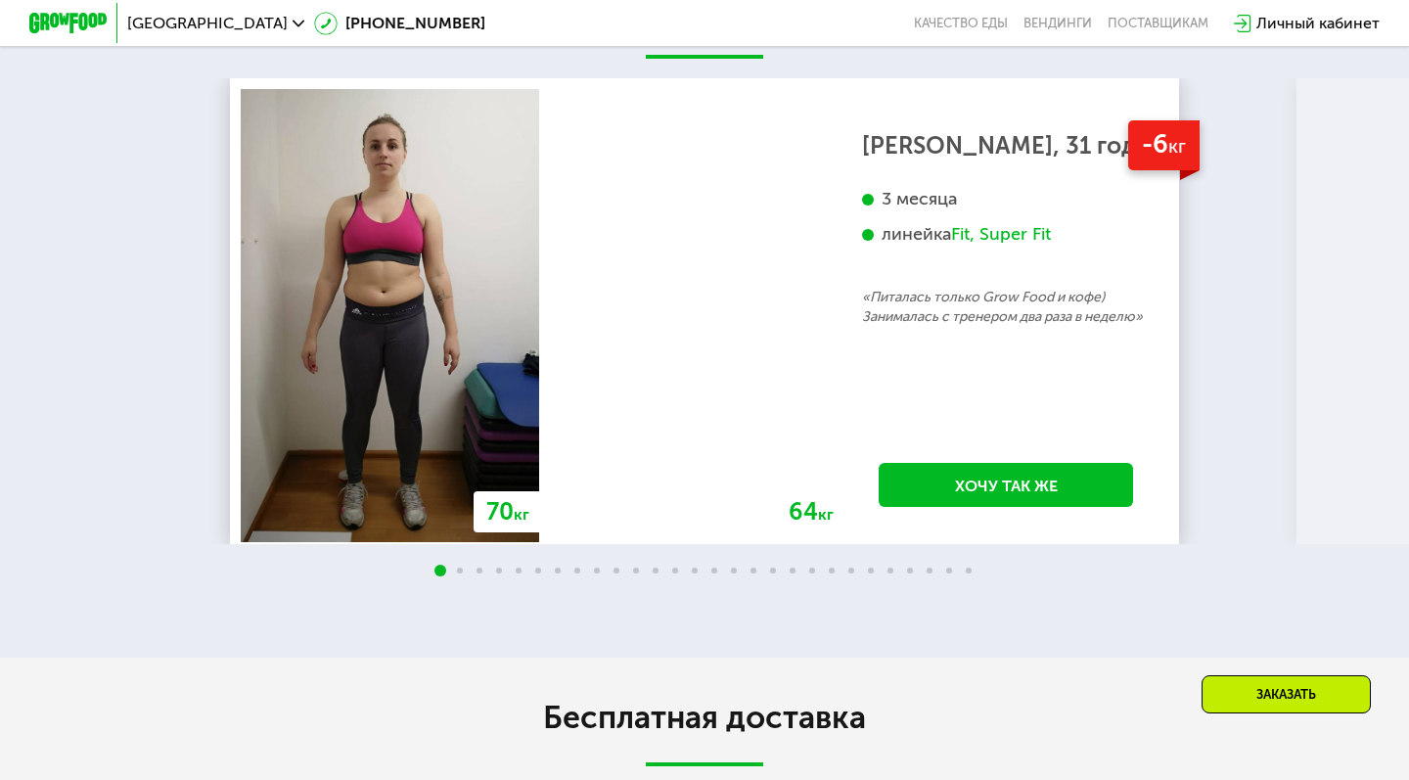
scroll to position [3667, 0]
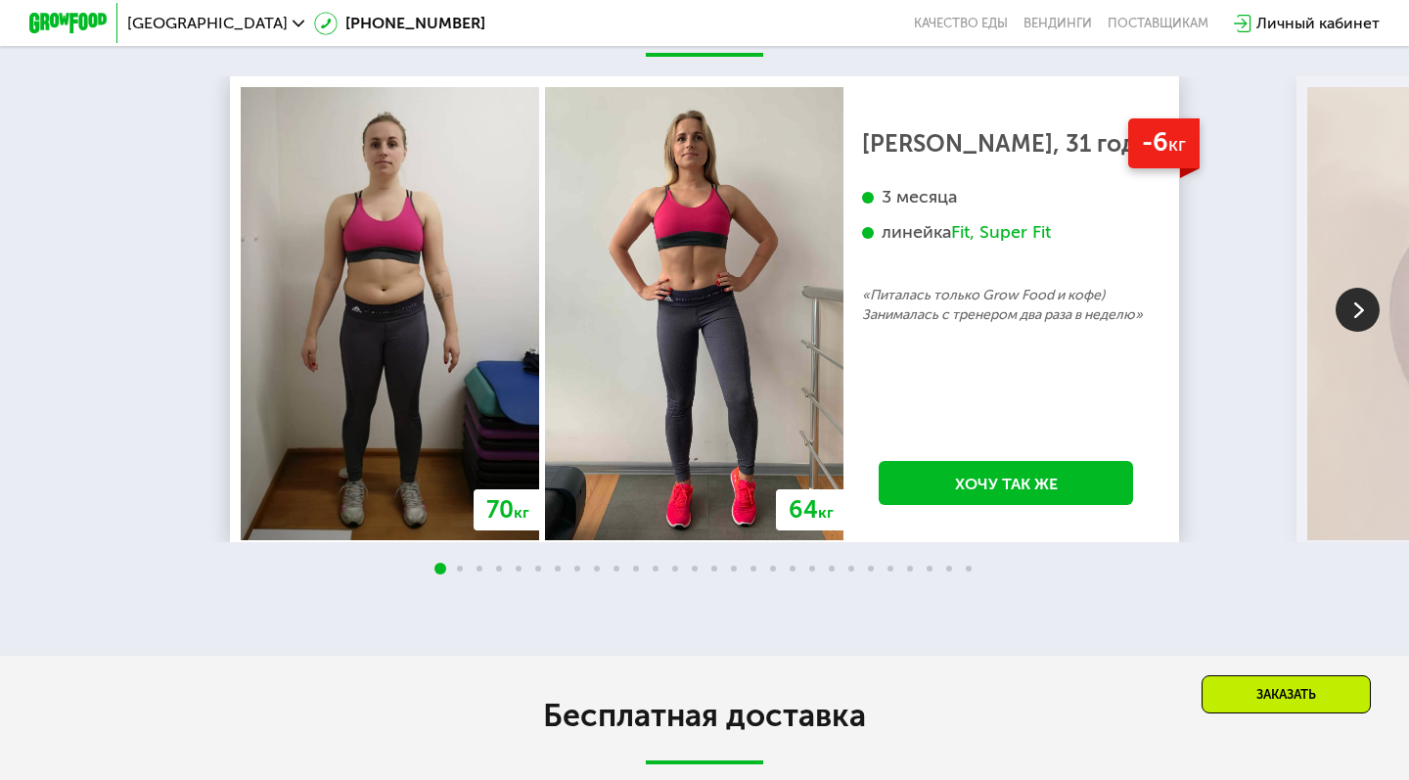
click at [1368, 293] on img at bounding box center [1358, 310] width 44 height 44
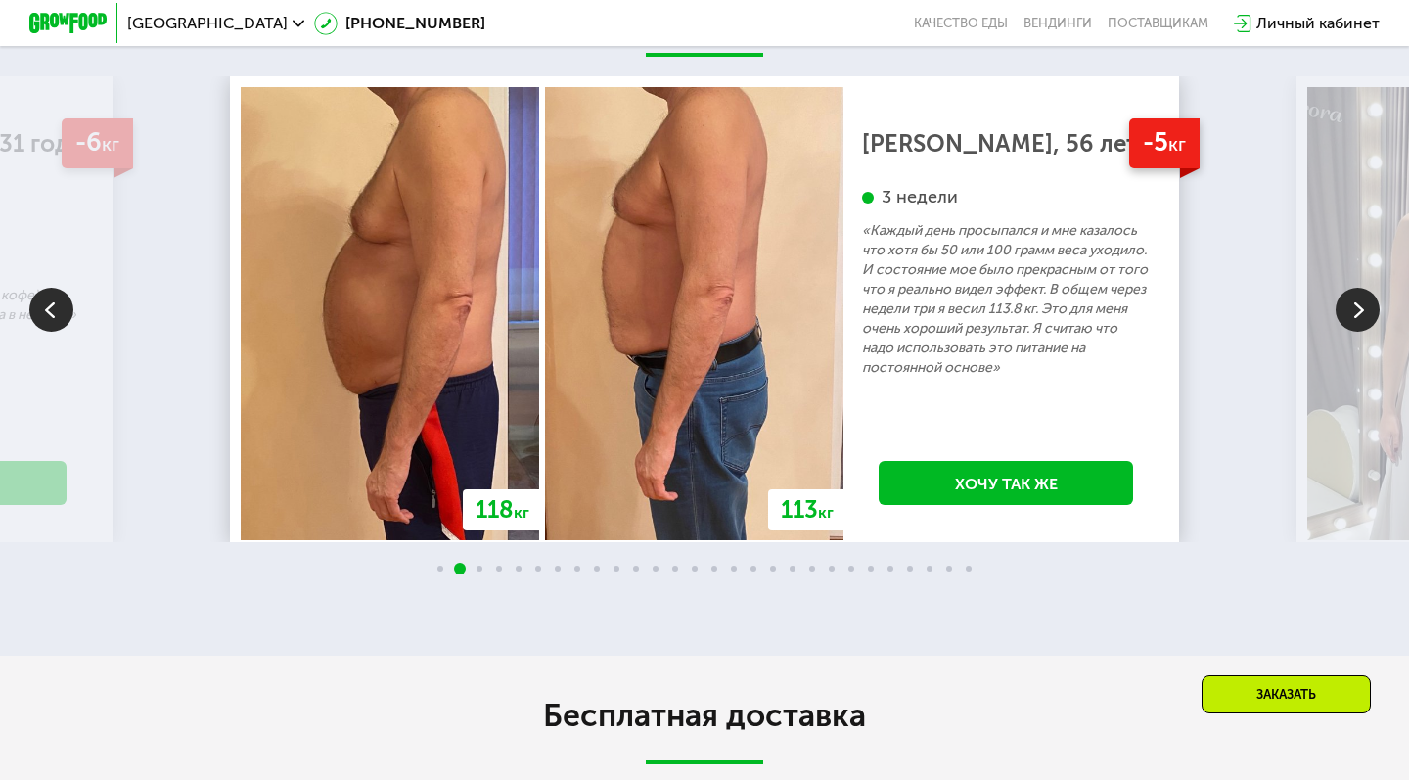
click at [1368, 293] on img at bounding box center [1358, 310] width 44 height 44
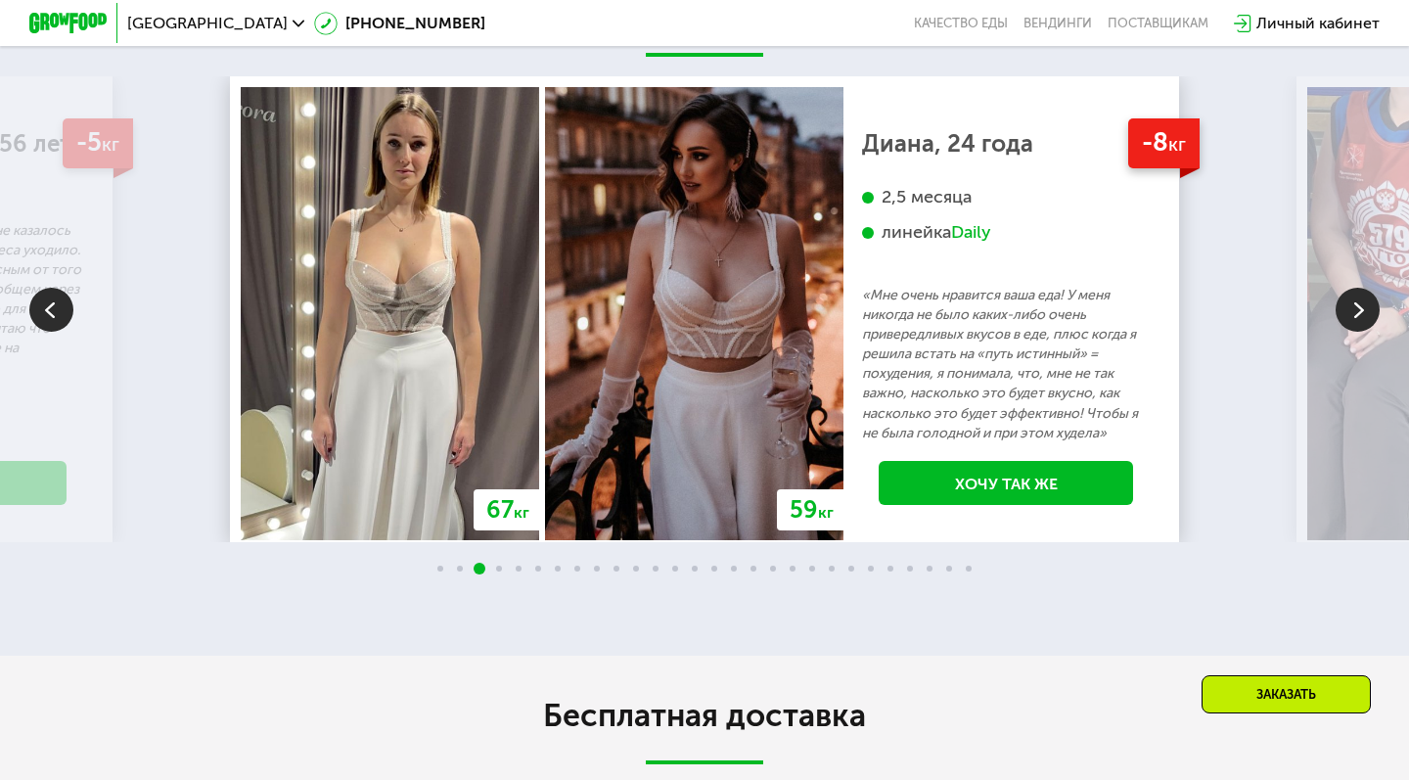
click at [1368, 293] on img at bounding box center [1358, 310] width 44 height 44
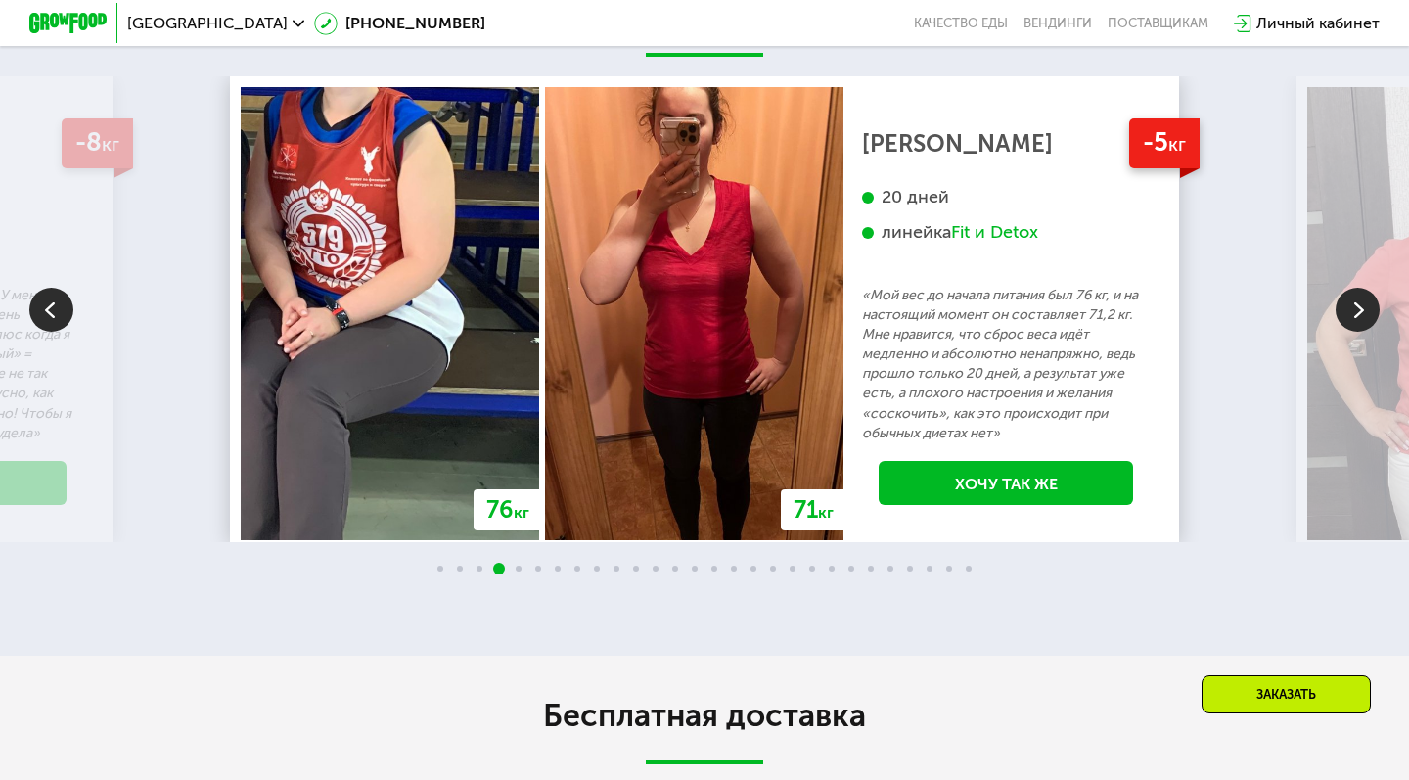
click at [1368, 293] on img at bounding box center [1358, 310] width 44 height 44
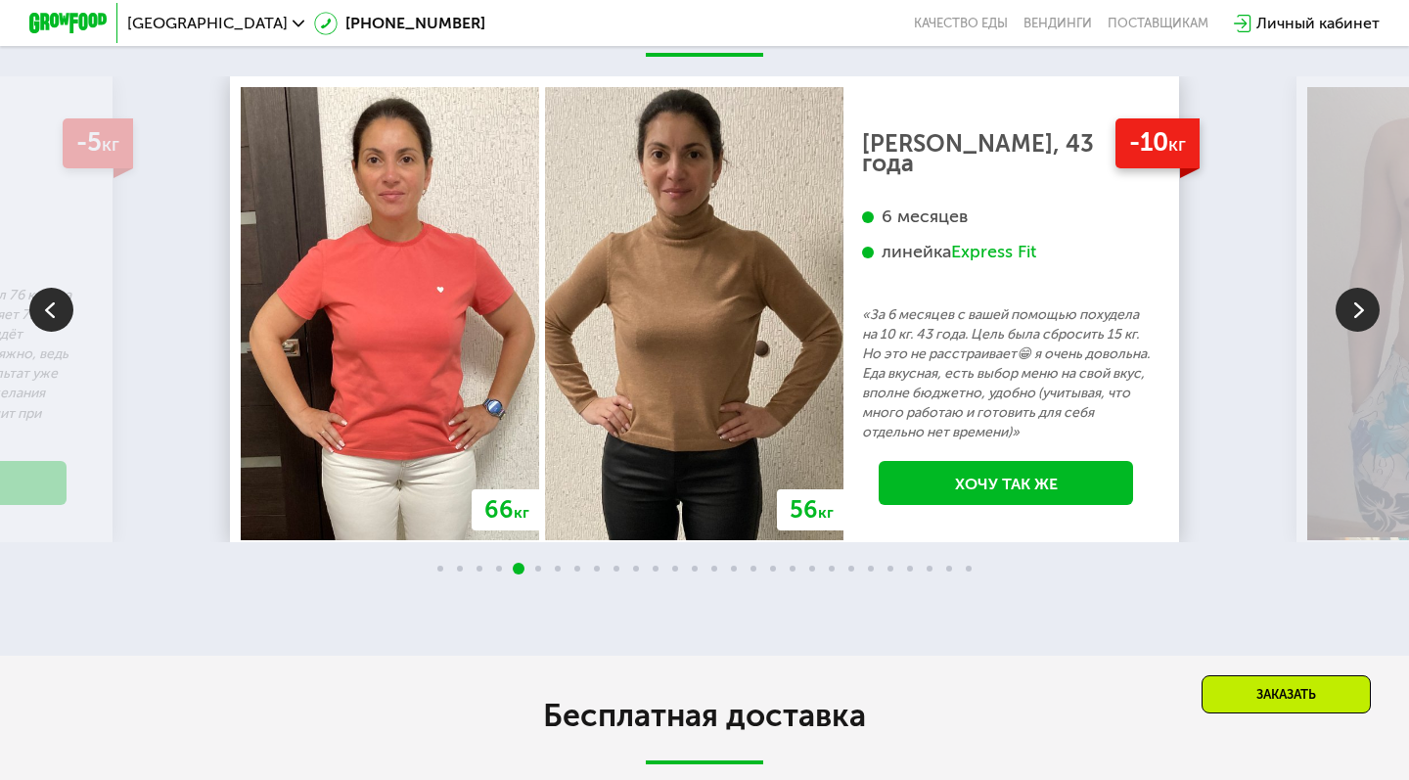
click at [1368, 293] on img at bounding box center [1358, 310] width 44 height 44
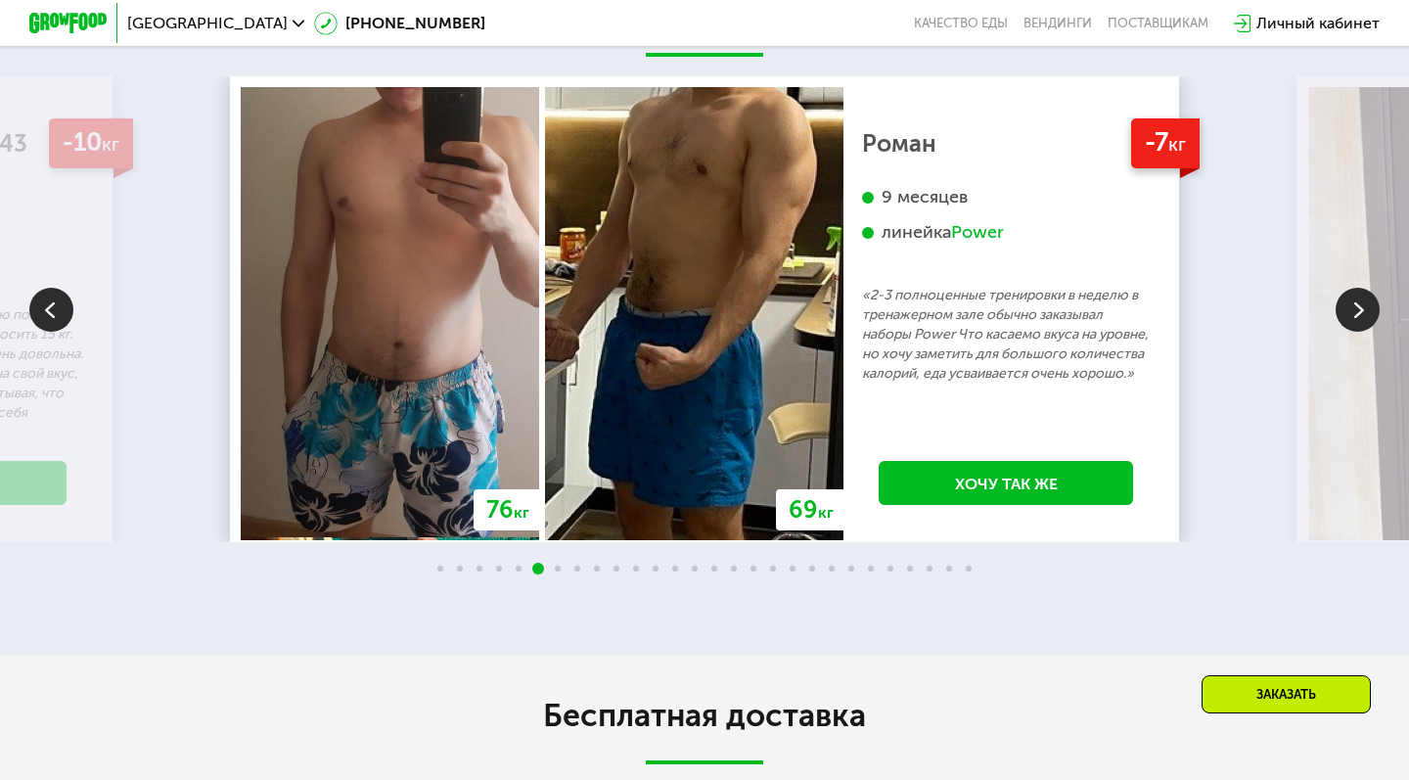
click at [1368, 293] on img at bounding box center [1358, 310] width 44 height 44
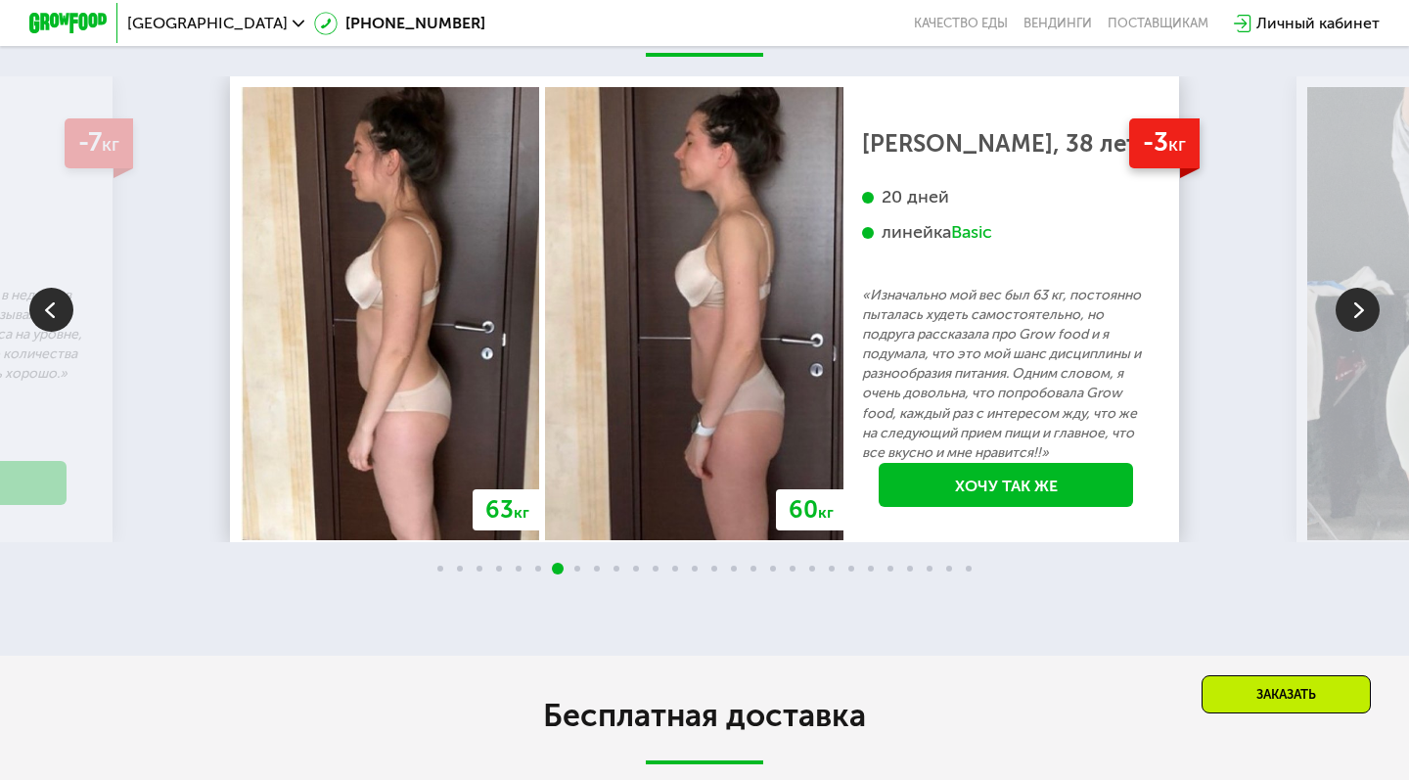
click at [1368, 293] on img at bounding box center [1358, 310] width 44 height 44
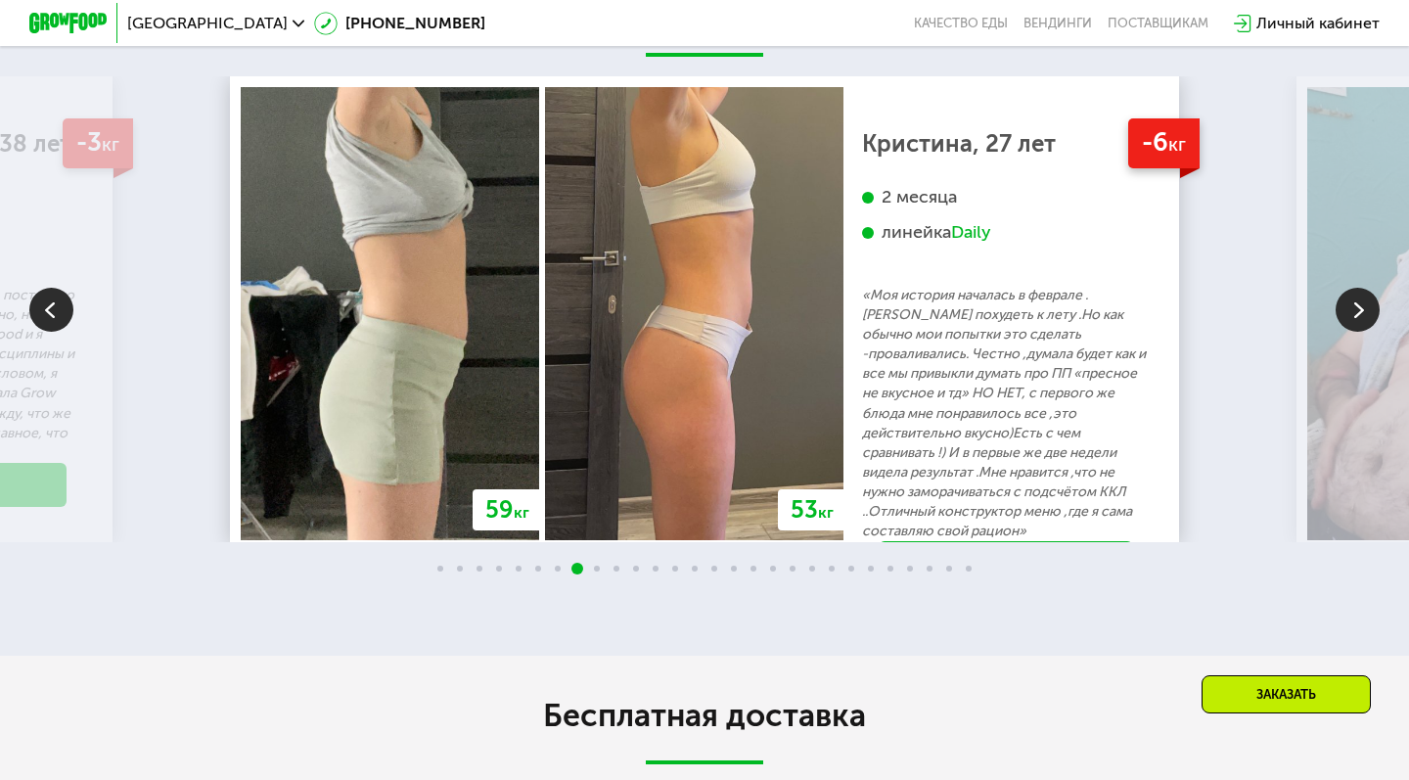
click at [1368, 293] on img at bounding box center [1358, 310] width 44 height 44
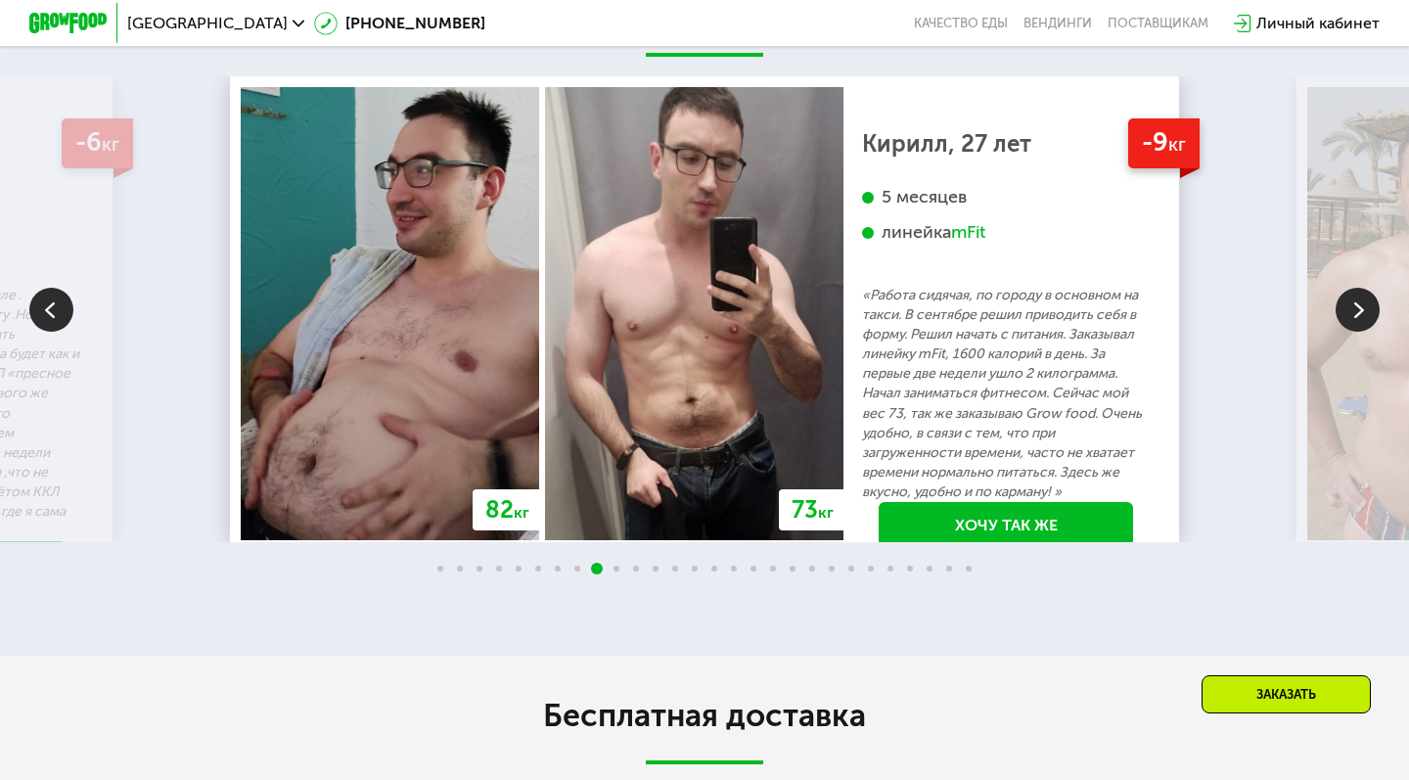
click at [1356, 325] on div at bounding box center [1358, 311] width 44 height 47
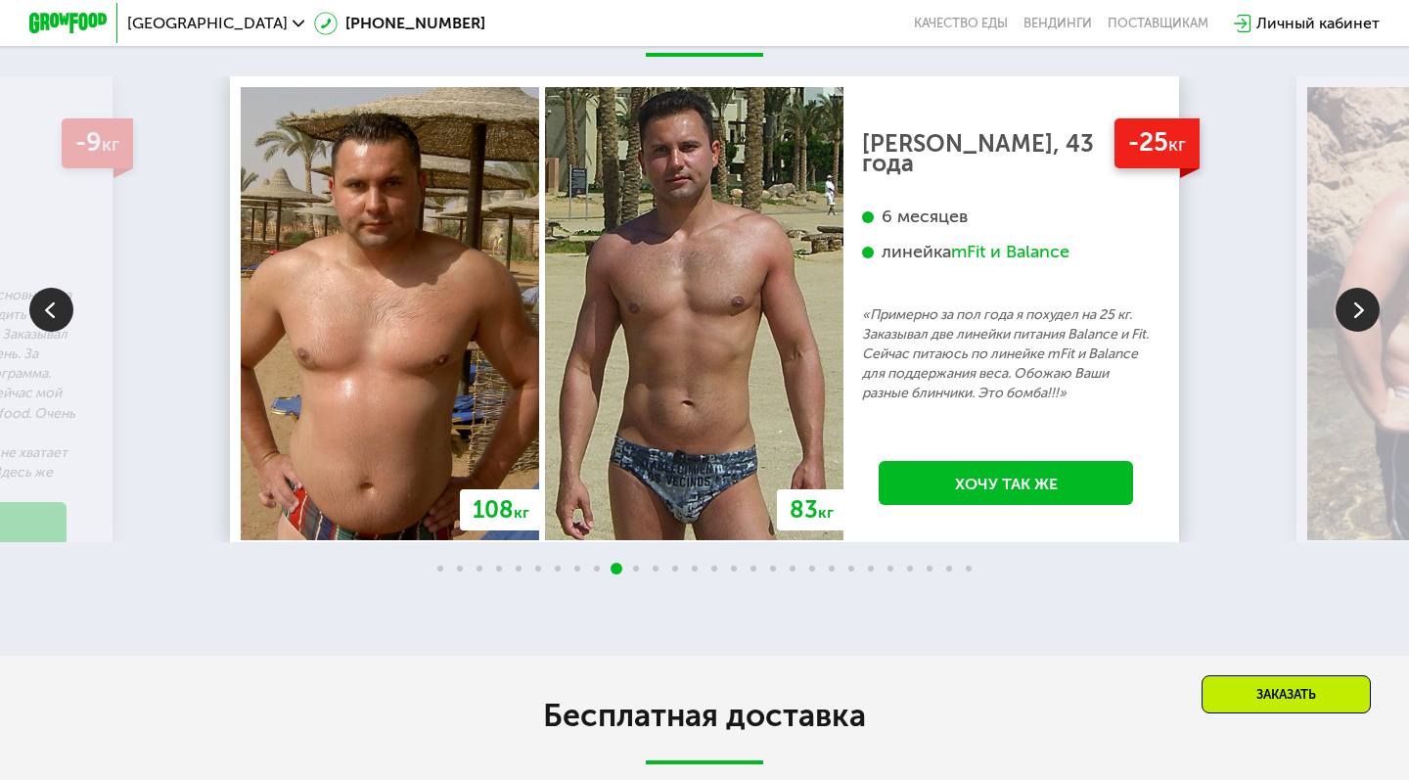
click at [1070, 241] on div "mFit и Balance" at bounding box center [1010, 252] width 118 height 23
click at [1346, 308] on img at bounding box center [1358, 310] width 44 height 44
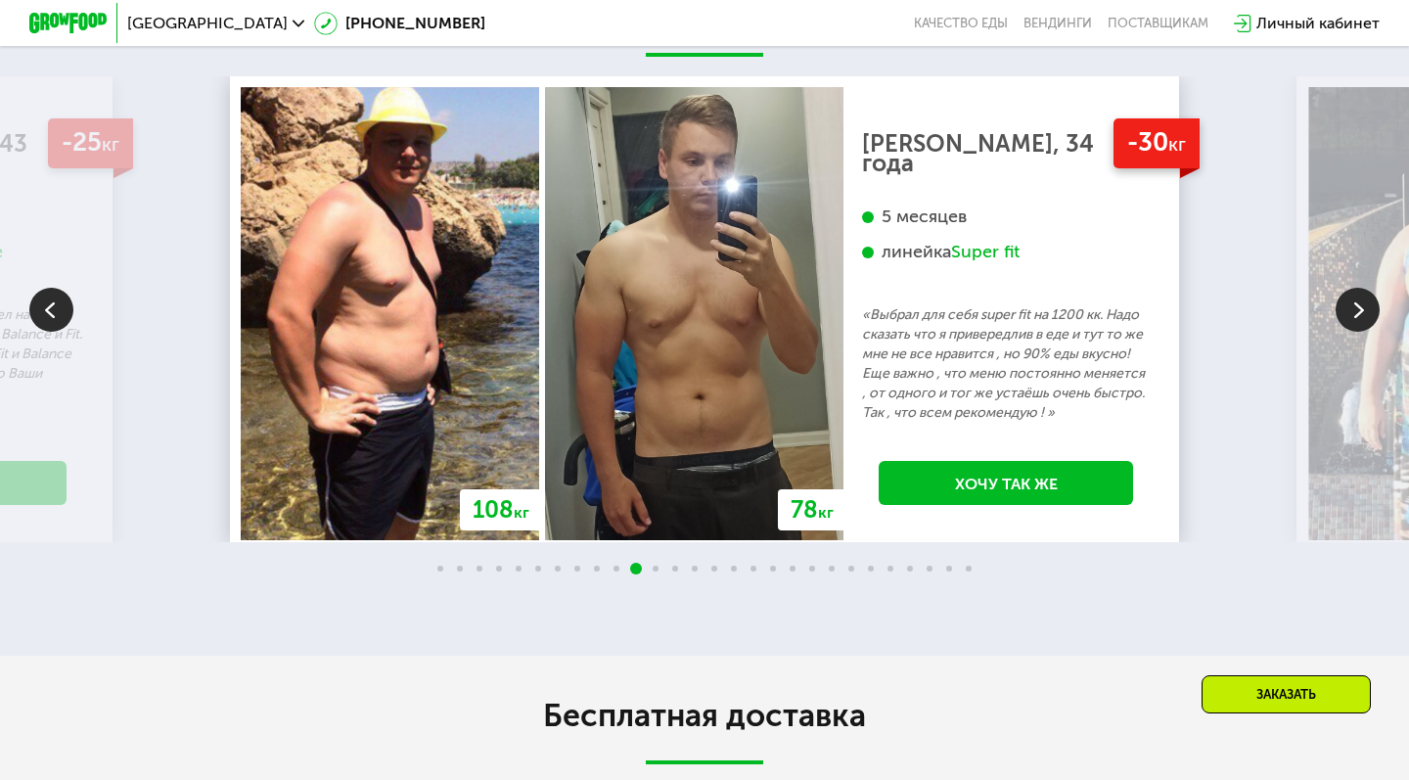
click at [1346, 308] on img at bounding box center [1358, 310] width 44 height 44
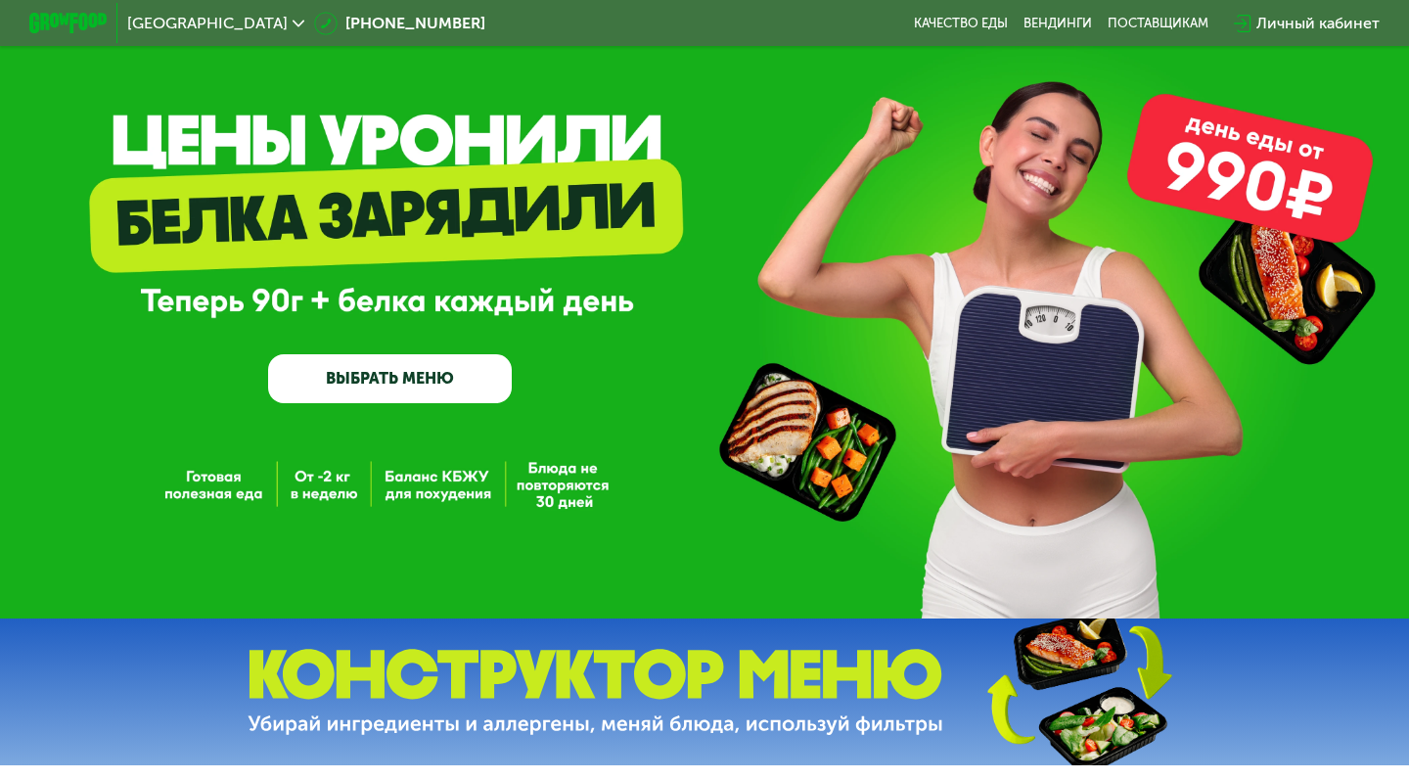
scroll to position [56, 0]
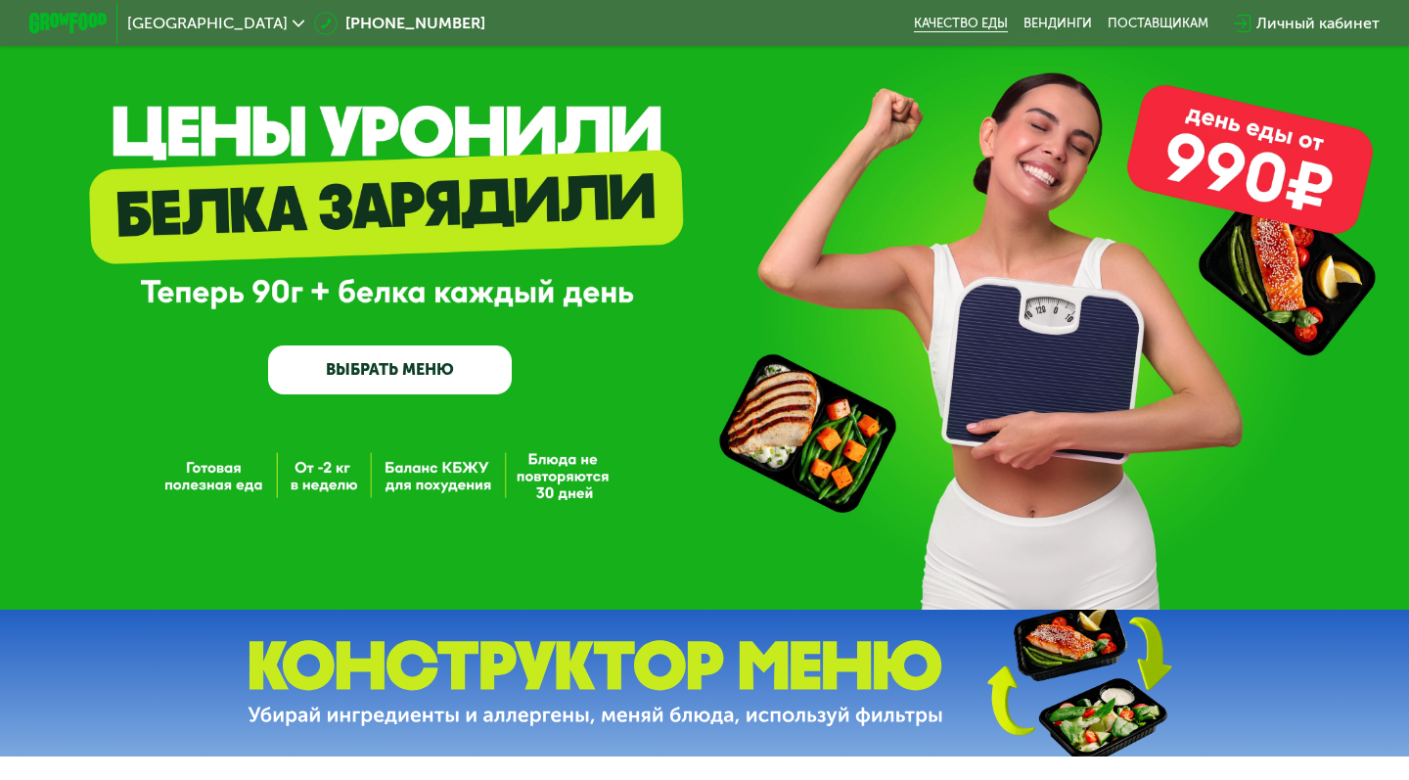
click at [967, 19] on link "Качество еды" at bounding box center [961, 24] width 94 height 16
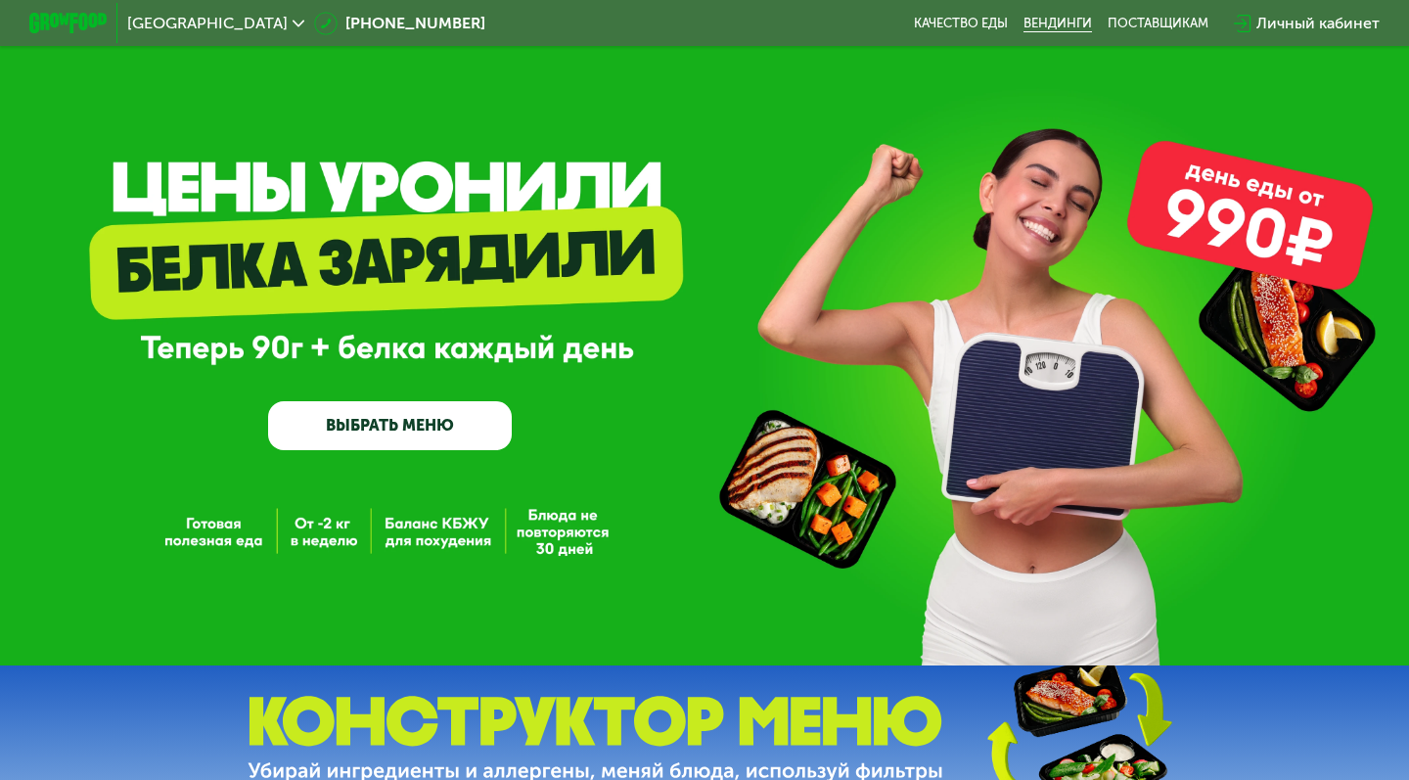
click at [1055, 22] on link "Вендинги" at bounding box center [1058, 24] width 69 height 16
